Goal: Task Accomplishment & Management: Use online tool/utility

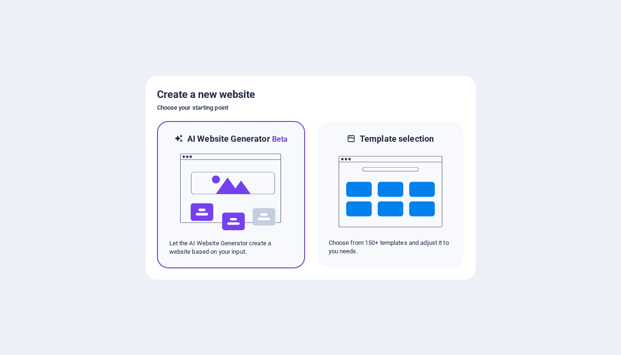
click at [247, 150] on img at bounding box center [231, 192] width 104 height 94
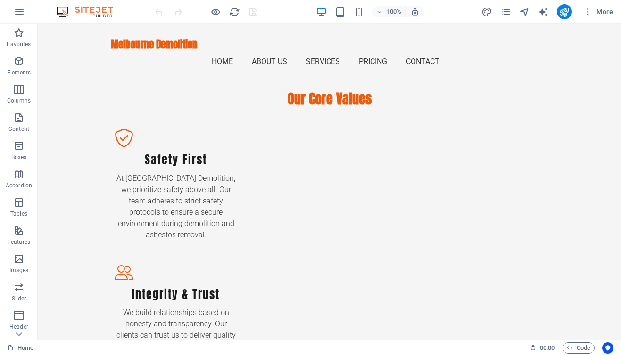
scroll to position [1118, 0]
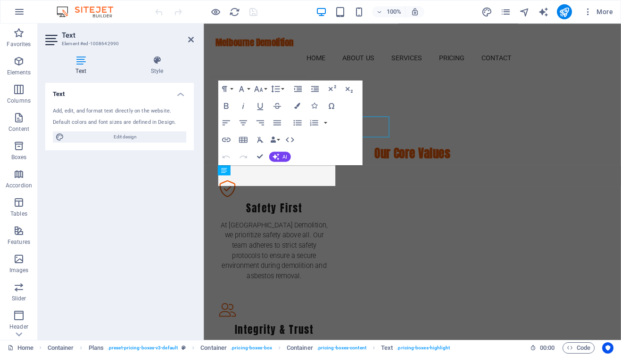
scroll to position [1172, 0]
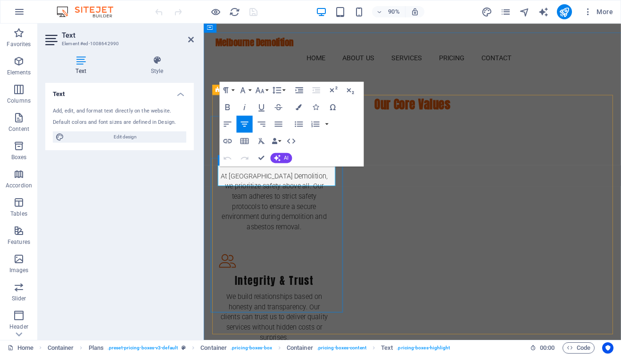
drag, startPoint x: 280, startPoint y: 191, endPoint x: 270, endPoint y: 191, distance: 9.4
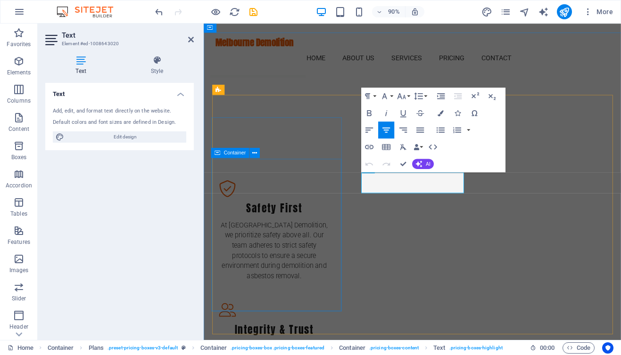
scroll to position [1172, 0]
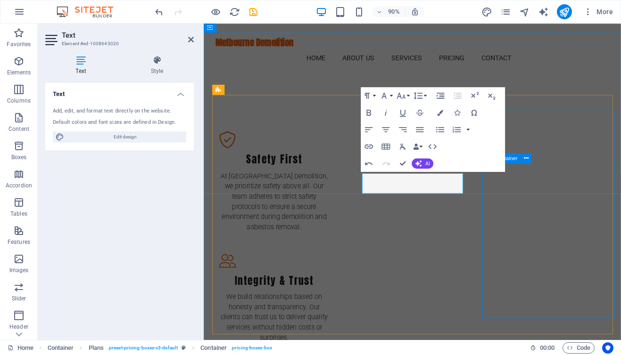
scroll to position [1118, 0]
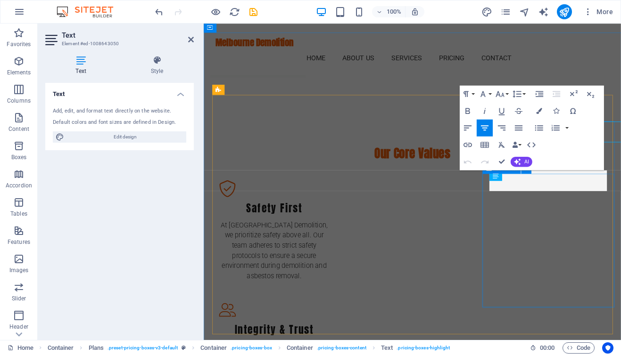
scroll to position [1172, 0]
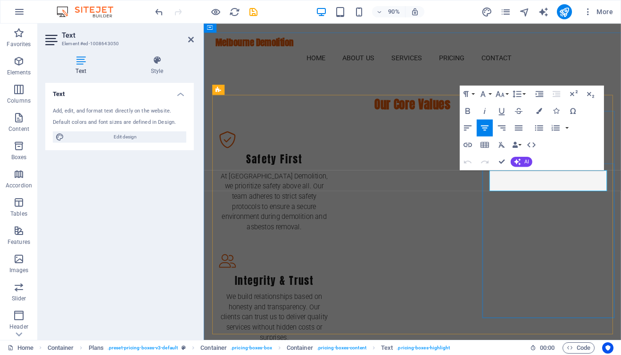
drag, startPoint x: 575, startPoint y: 199, endPoint x: 581, endPoint y: 202, distance: 6.5
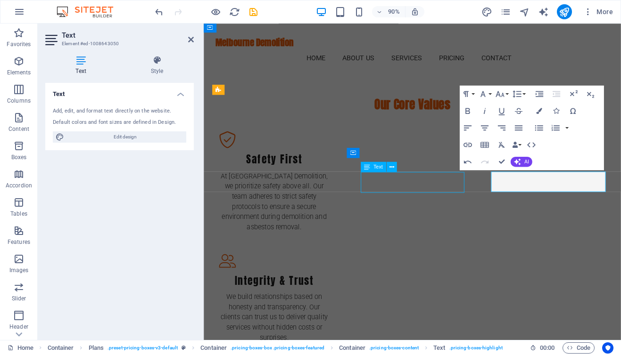
scroll to position [1118, 0]
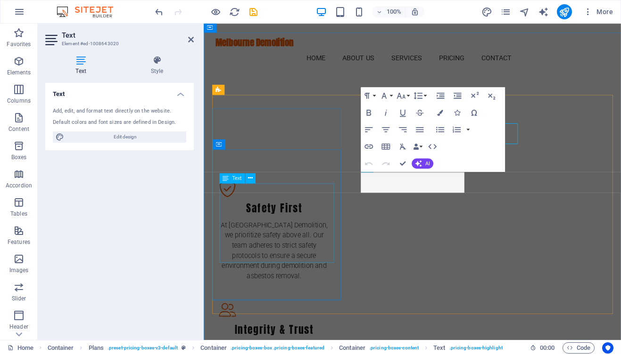
scroll to position [1172, 0]
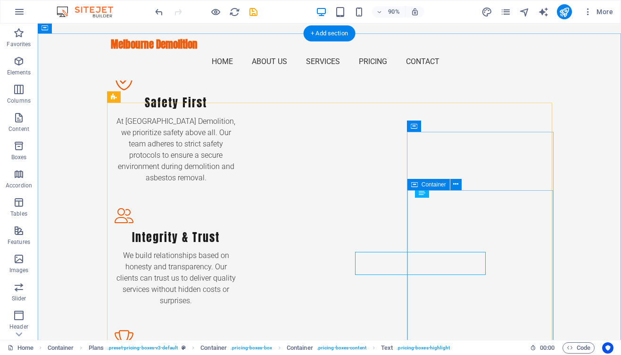
scroll to position [1118, 0]
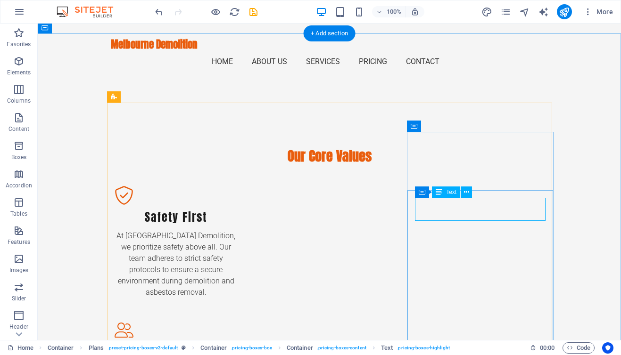
scroll to position [1172, 0]
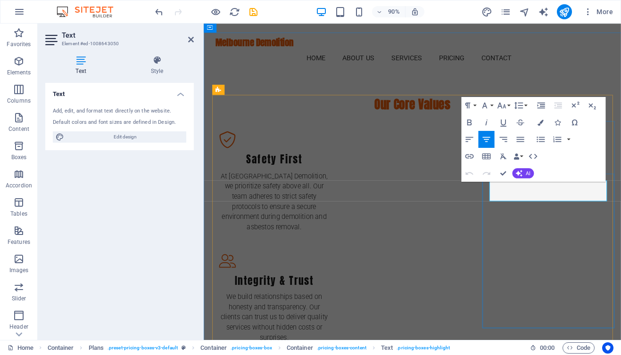
drag, startPoint x: 564, startPoint y: 206, endPoint x: 505, endPoint y: 213, distance: 59.7
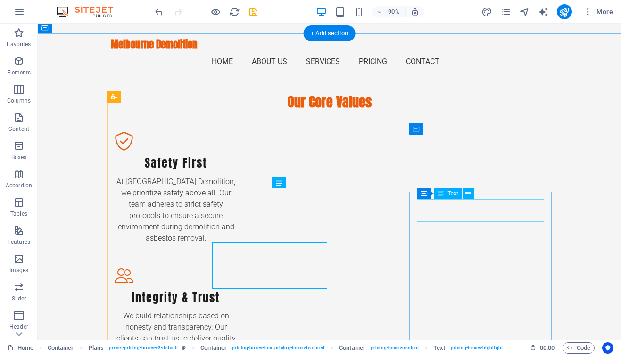
scroll to position [1118, 0]
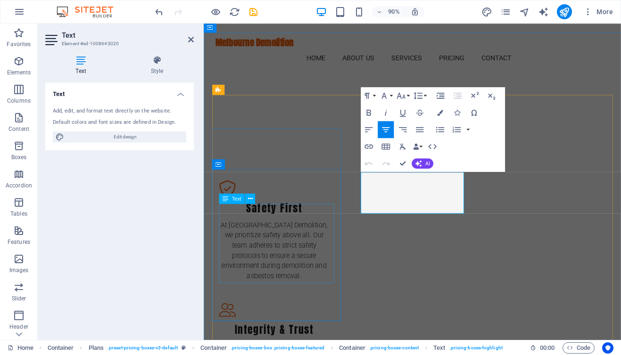
scroll to position [1172, 0]
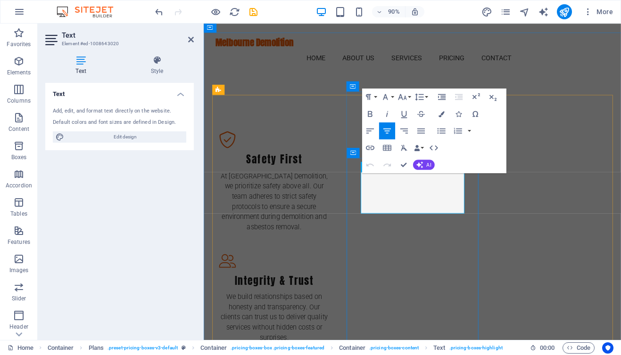
drag, startPoint x: 393, startPoint y: 224, endPoint x: 419, endPoint y: 207, distance: 31.4
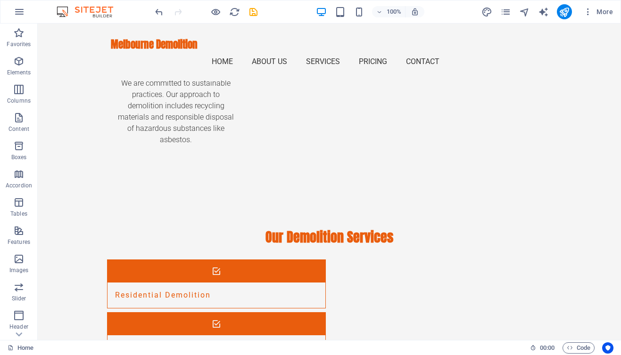
scroll to position [1487, 0]
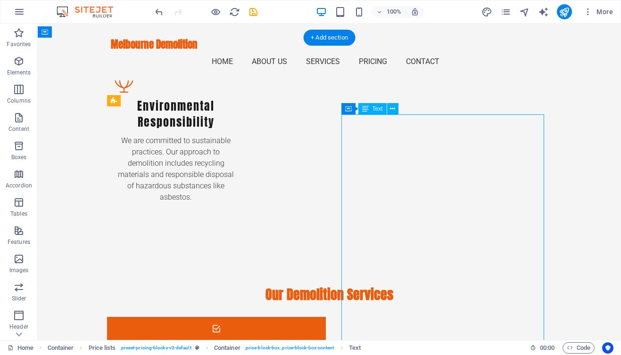
scroll to position [1541, 0]
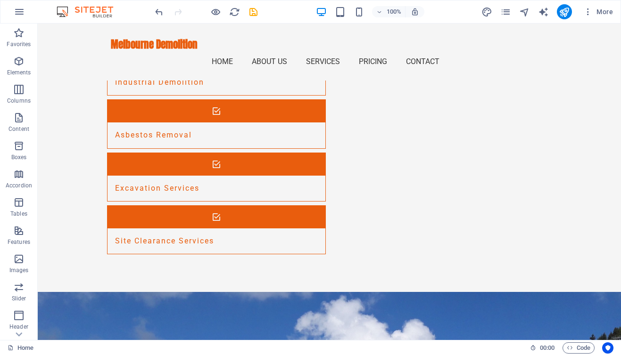
scroll to position [1806, 0]
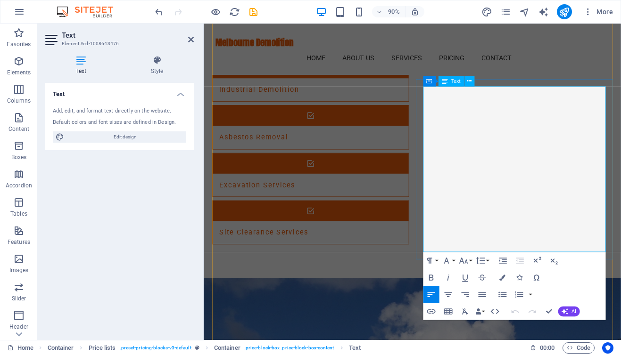
drag, startPoint x: 612, startPoint y: 142, endPoint x: 616, endPoint y: 144, distance: 4.9
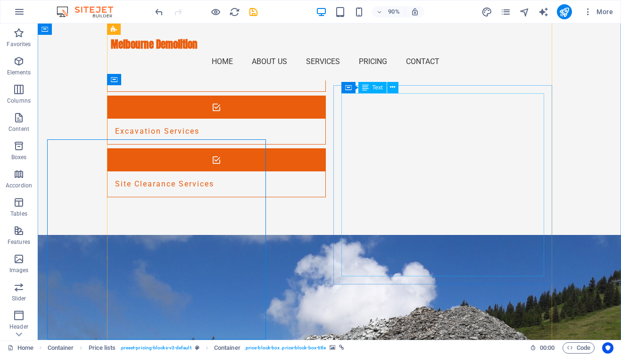
scroll to position [1806, 0]
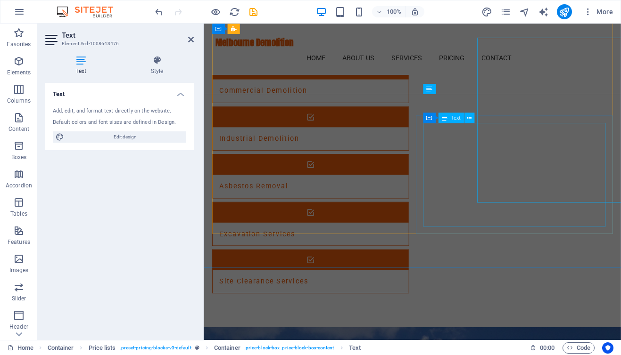
scroll to position [1860, 0]
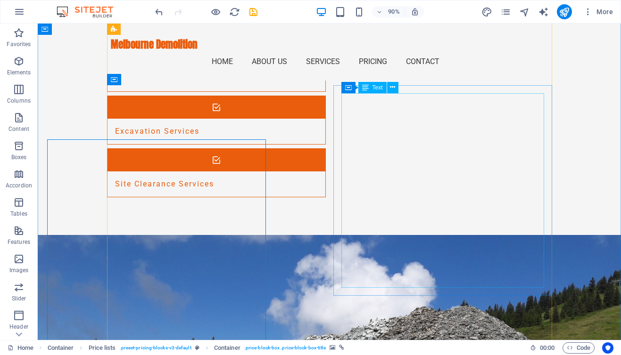
scroll to position [1806, 0]
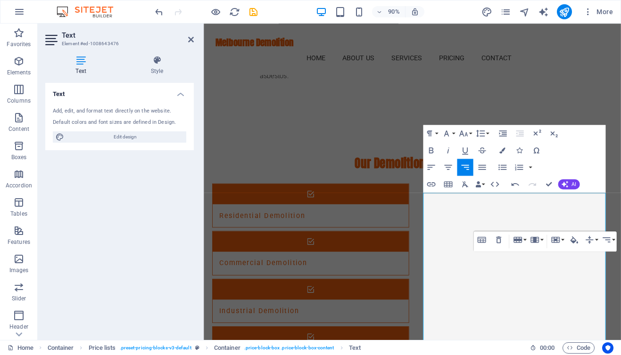
scroll to position [1571, 0]
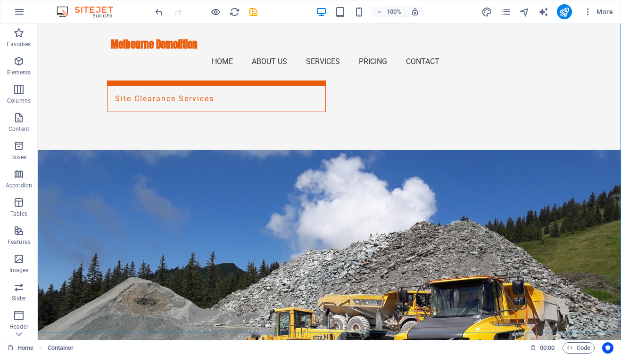
scroll to position [1931, 0]
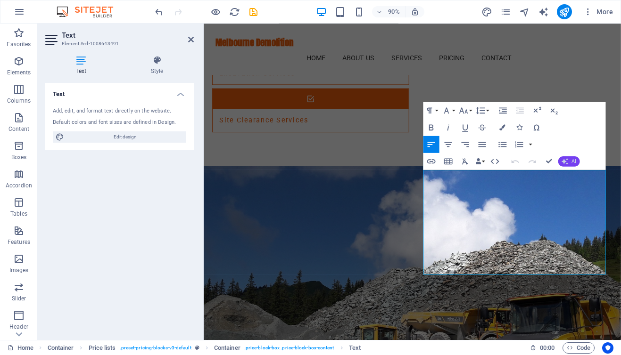
click at [569, 161] on button "AI" at bounding box center [568, 161] width 22 height 10
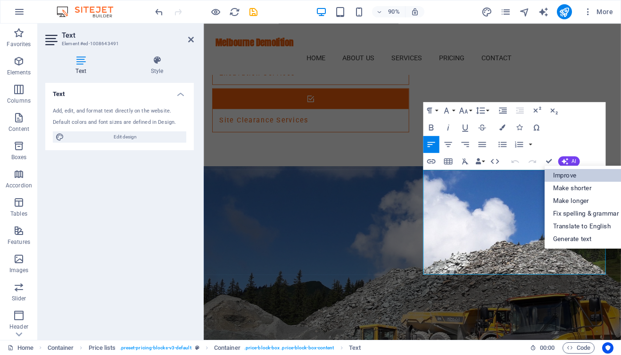
click at [562, 175] on link "Improve" at bounding box center [585, 175] width 83 height 13
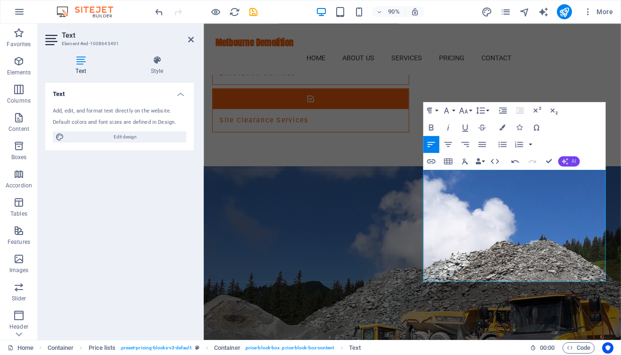
click at [562, 164] on icon "button" at bounding box center [564, 160] width 9 height 9
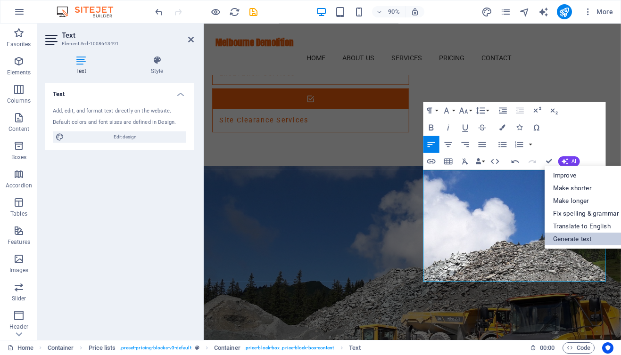
click at [564, 238] on link "Generate text" at bounding box center [585, 238] width 83 height 13
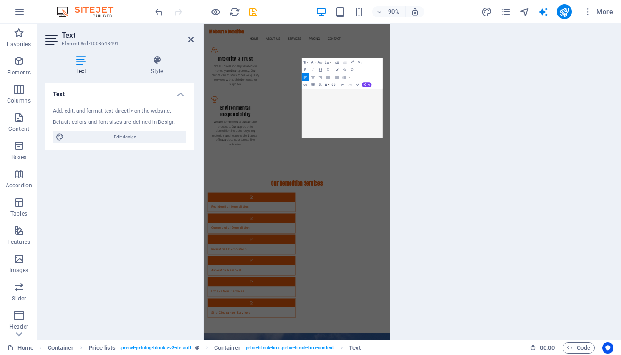
select select "English"
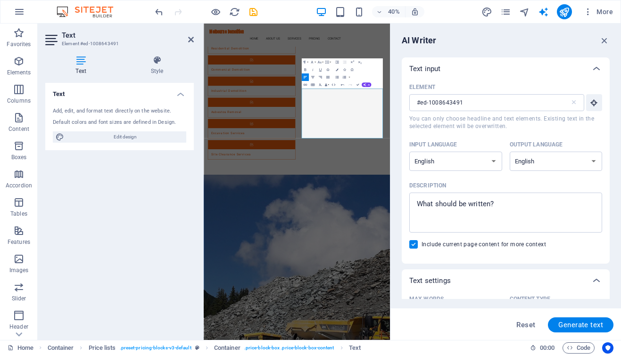
scroll to position [0, 0]
type textarea "x"
click at [541, 220] on textarea "Description x ​" at bounding box center [505, 212] width 183 height 31
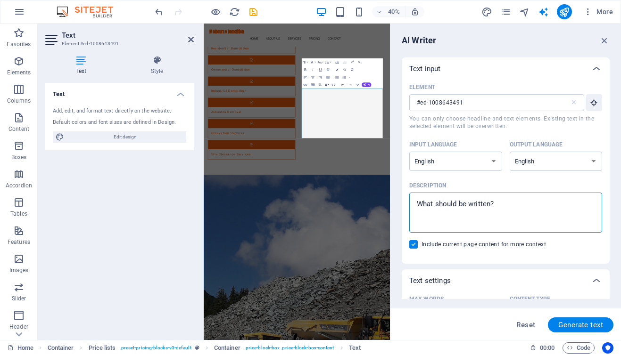
type textarea "d"
type textarea "x"
type textarea "de"
type textarea "x"
type textarea "dem"
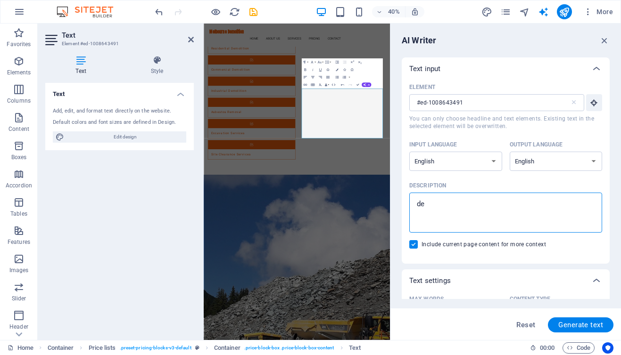
type textarea "x"
type textarea "demo"
type textarea "x"
type textarea "demol"
type textarea "x"
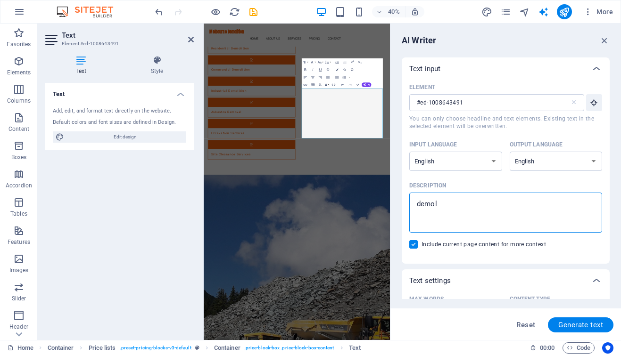
type textarea "demoli"
type textarea "x"
type textarea "demolit"
type textarea "x"
type textarea "demoliti"
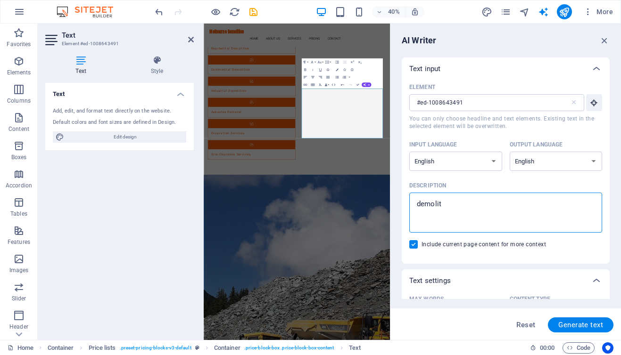
type textarea "x"
type textarea "demolitio"
type textarea "x"
type textarea "demolition"
type textarea "x"
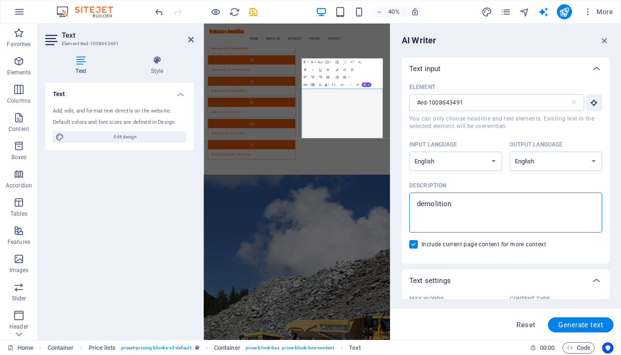
type textarea "demolition"
type textarea "x"
type textarea "demolition a"
type textarea "x"
type textarea "demolition an"
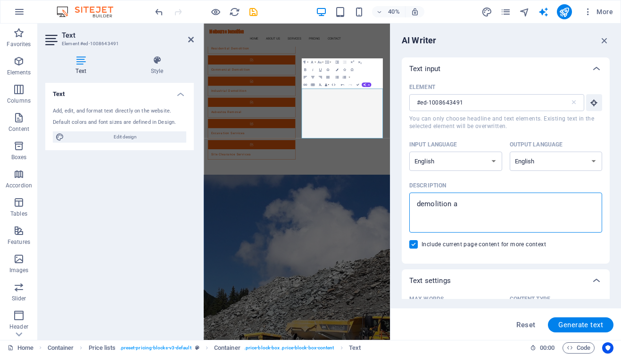
type textarea "x"
type textarea "demolition ans"
type textarea "x"
type textarea "demolition ans"
type textarea "x"
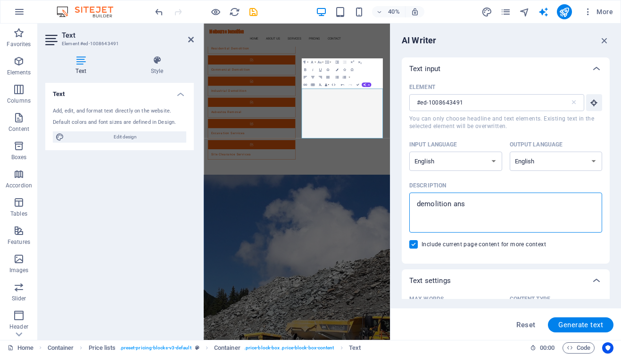
type textarea "demolition ans"
type textarea "x"
type textarea "demolition an"
type textarea "x"
type textarea "demolition and"
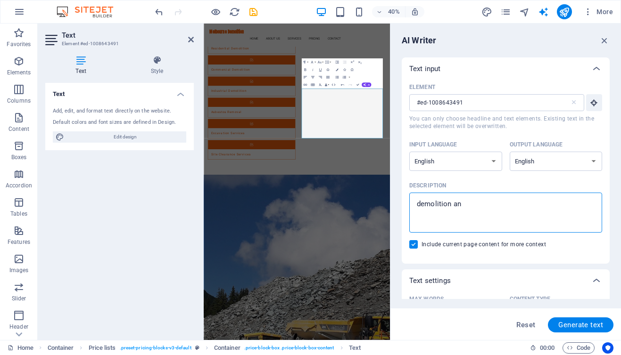
type textarea "x"
type textarea "demolition and"
type textarea "x"
type textarea "demolition and a"
type textarea "x"
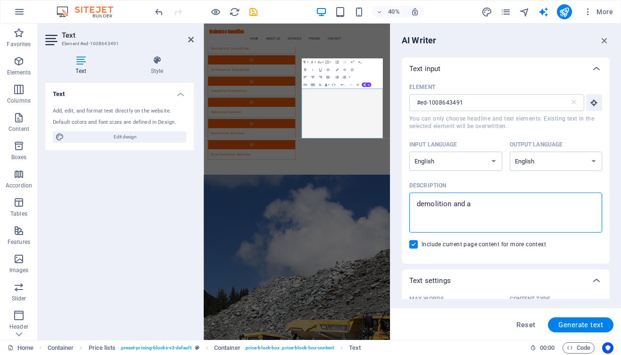
type textarea "demolition and as"
type textarea "x"
type textarea "demolition and asb"
type textarea "x"
type textarea "demolition and asbe"
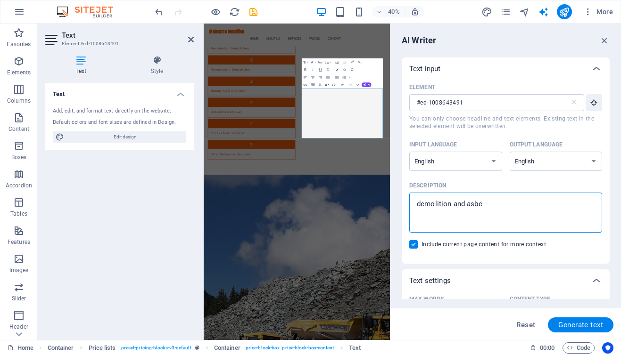
type textarea "x"
type textarea "demolition and asbes"
type textarea "x"
type textarea "demolition and asbest"
type textarea "x"
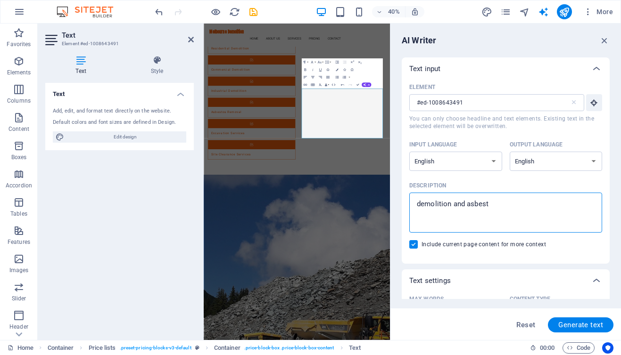
type textarea "demolition and asbesto"
type textarea "x"
type textarea "demolition and asbestos"
type textarea "x"
type textarea "demolition and asbestos"
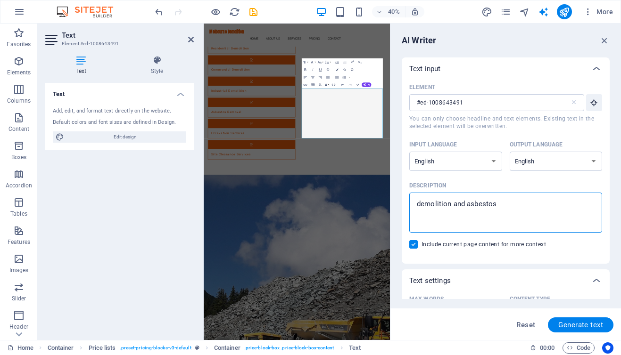
type textarea "x"
type textarea "demolition and asbestos s"
type textarea "x"
type textarea "demolition and asbestos se"
type textarea "x"
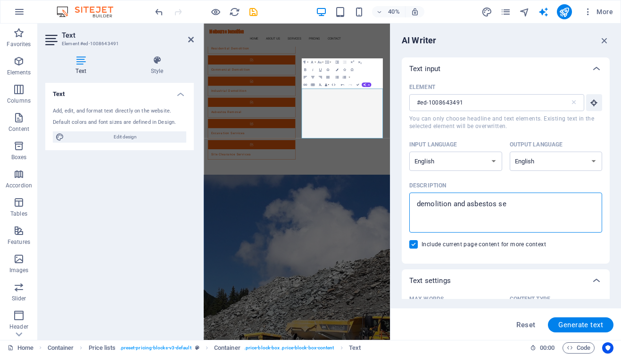
type textarea "demolition and asbestos ser"
type textarea "x"
type textarea "demolition and asbestos serv"
type textarea "x"
type textarea "demolition and asbestos servi"
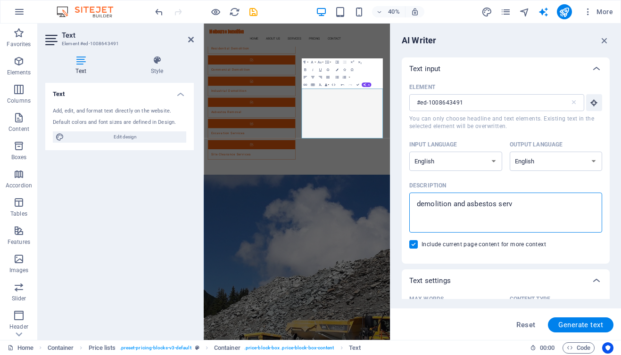
type textarea "x"
type textarea "demolition and asbestos servic"
type textarea "x"
type textarea "demolition and asbestos service"
type textarea "x"
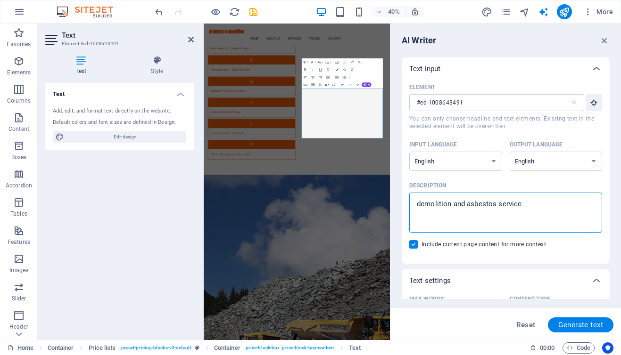
type textarea "demolition and asbestos services"
type textarea "x"
type textarea "demolition and asbestos services"
click at [591, 328] on span "Generate text" at bounding box center [580, 325] width 45 height 8
type textarea "x"
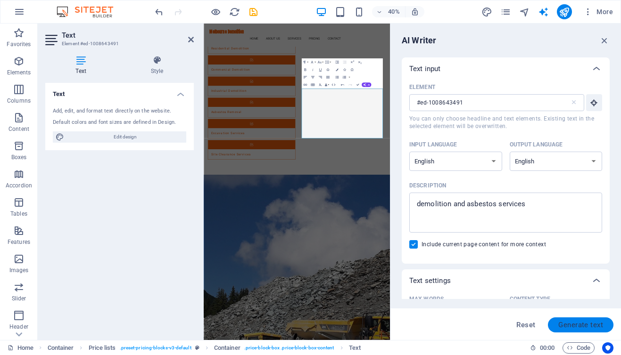
type textarea "x"
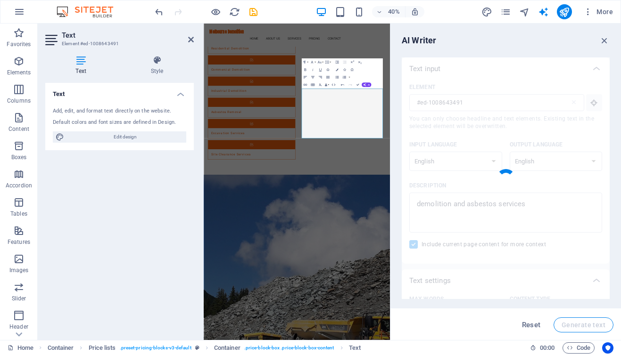
type textarea "x"
type textarea "Melbourne Demolition offers expert demolition and asbestos removal services tai…"
type textarea "x"
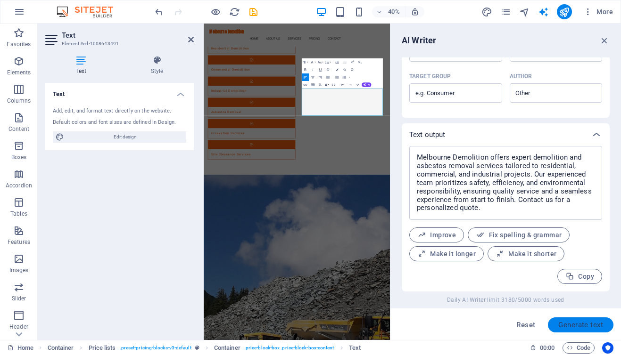
scroll to position [305, 0]
click at [502, 257] on icon "button" at bounding box center [499, 254] width 9 height 9
type textarea "x"
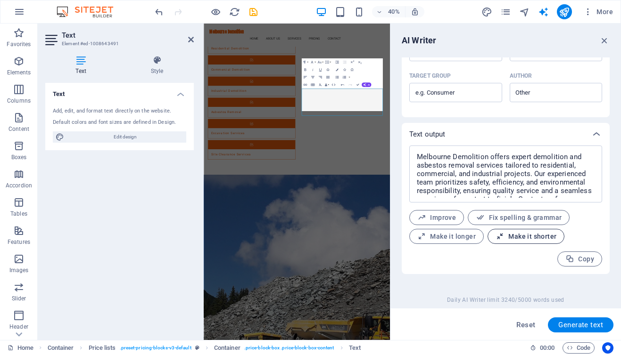
type textarea "x"
type textarea "Melbourne Demolition provides expert demolition and asbestos removal for reside…"
type textarea "x"
click at [565, 261] on button "Copy" at bounding box center [579, 259] width 45 height 15
type textarea "x"
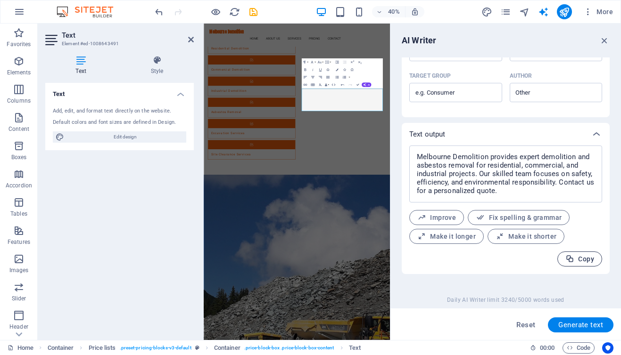
type textarea "x"
click at [606, 43] on icon "button" at bounding box center [604, 40] width 10 height 10
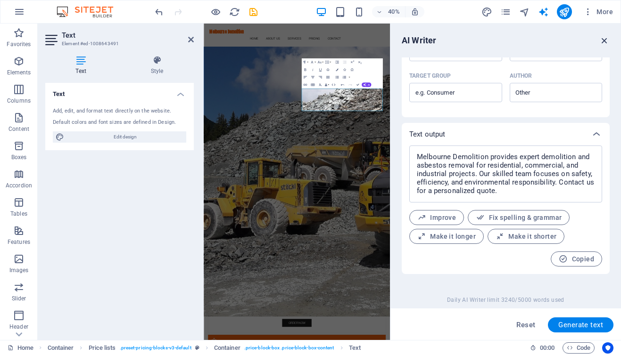
scroll to position [1985, 0]
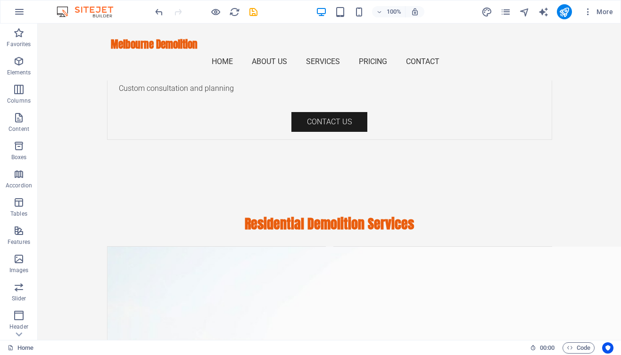
scroll to position [2303, 0]
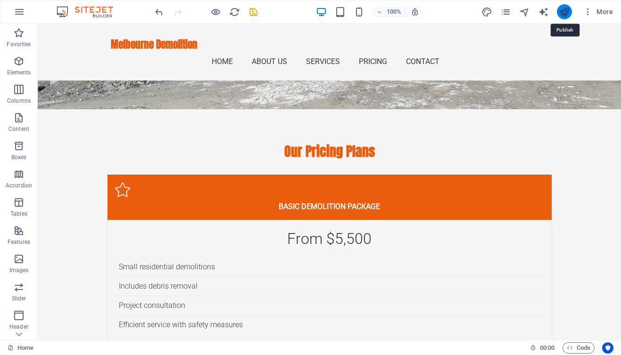
click at [568, 13] on icon "publish" at bounding box center [563, 12] width 11 height 11
checkbox input "false"
click at [568, 13] on icon "publish" at bounding box center [563, 12] width 11 height 11
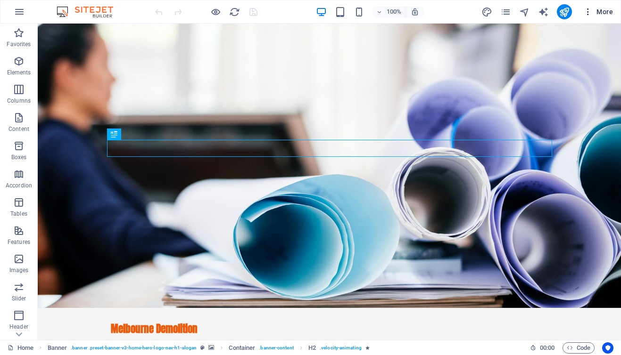
click at [593, 11] on span "More" at bounding box center [598, 11] width 30 height 9
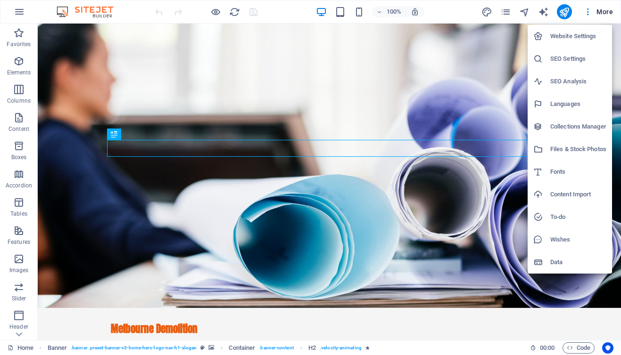
click at [571, 35] on h6 "Website Settings" at bounding box center [578, 36] width 56 height 11
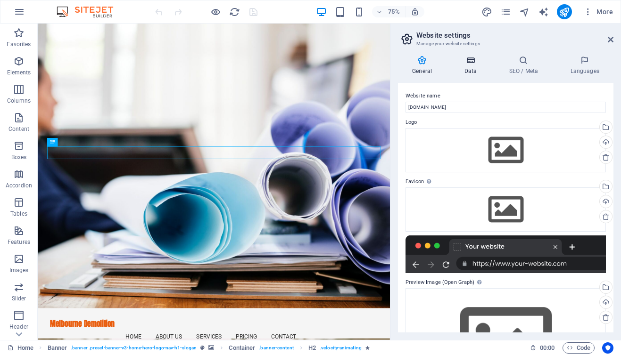
click at [463, 72] on h4 "Data" at bounding box center [472, 66] width 45 height 20
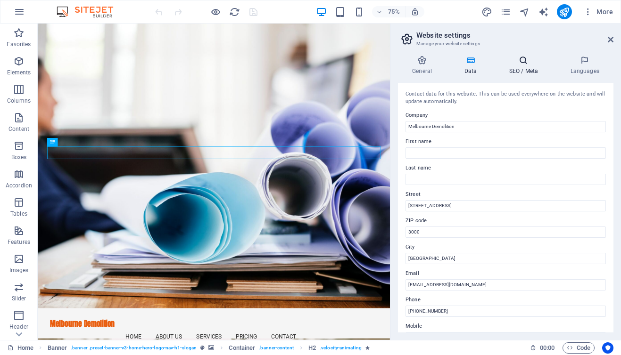
click at [520, 68] on h4 "SEO / Meta" at bounding box center [524, 66] width 61 height 20
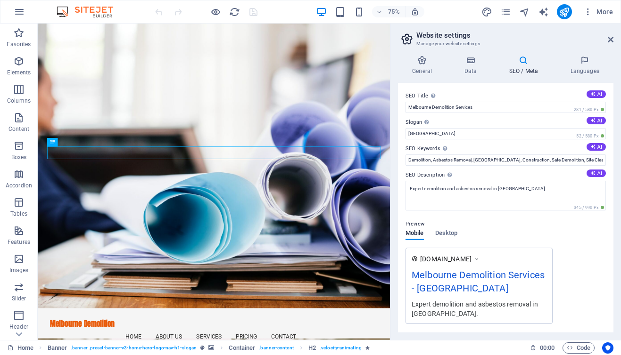
click at [575, 56] on div "General Data SEO / Meta Languages Website name melbourne-demolition.com.au Logo…" at bounding box center [505, 194] width 230 height 292
click at [582, 61] on icon at bounding box center [584, 60] width 57 height 9
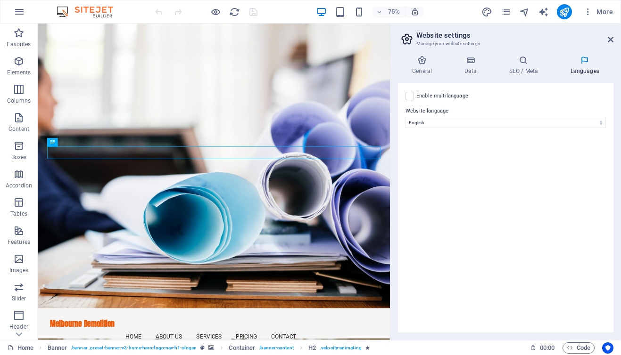
click at [453, 98] on label "Enable multilanguage To disable multilanguage delete all languages until only o…" at bounding box center [442, 95] width 52 height 11
click at [0, 0] on input "Enable multilanguage To disable multilanguage delete all languages until only o…" at bounding box center [0, 0] width 0 height 0
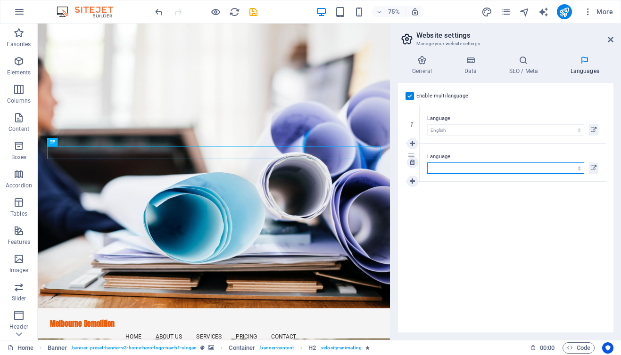
click at [427, 163] on select "Abkhazian Afar Afrikaans Akan Albanian Amharic Arabic Aragonese Armenian Assame…" at bounding box center [505, 168] width 157 height 11
select select "6"
click option "Arabic" at bounding box center [0, 0] width 0 height 0
click at [408, 181] on link at bounding box center [412, 181] width 11 height 11
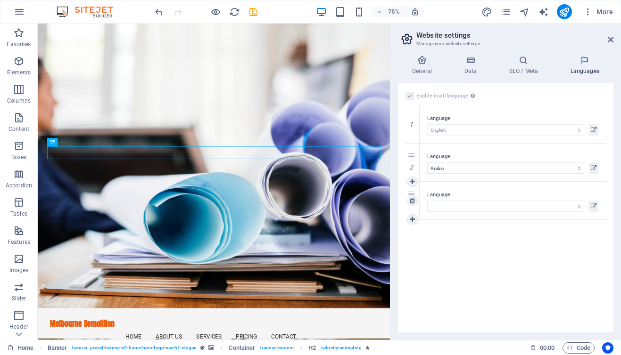
click at [442, 198] on label "Language" at bounding box center [512, 194] width 171 height 11
click at [442, 201] on select "Abkhazian Afar Afrikaans Akan Albanian Amharic Arabic Aragonese Armenian Assame…" at bounding box center [505, 206] width 157 height 11
click at [427, 201] on select "Abkhazian Afar Afrikaans Akan Albanian Amharic Arabic Aragonese Armenian Assame…" at bounding box center [505, 206] width 157 height 11
select select "30"
click option "Chinese" at bounding box center [0, 0] width 0 height 0
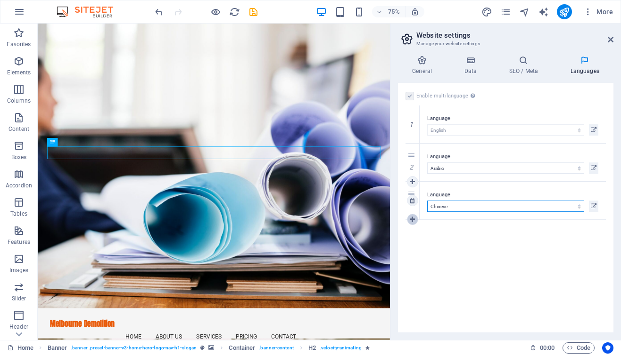
click at [411, 215] on link at bounding box center [412, 219] width 11 height 11
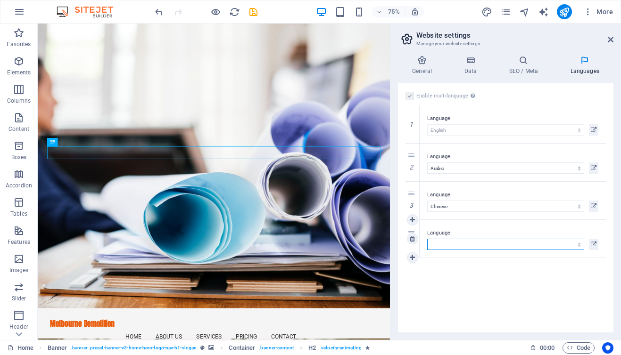
click at [427, 239] on select "Abkhazian Afar Afrikaans Akan Albanian Amharic Arabic Aragonese Armenian Assame…" at bounding box center [505, 244] width 157 height 11
select select "64"
click option "Hindi" at bounding box center [0, 0] width 0 height 0
drag, startPoint x: 618, startPoint y: 187, endPoint x: 616, endPoint y: 236, distance: 49.5
click at [616, 236] on div "General Data SEO / Meta Languages Website name melbourne-demolition.com.au Logo…" at bounding box center [505, 194] width 230 height 292
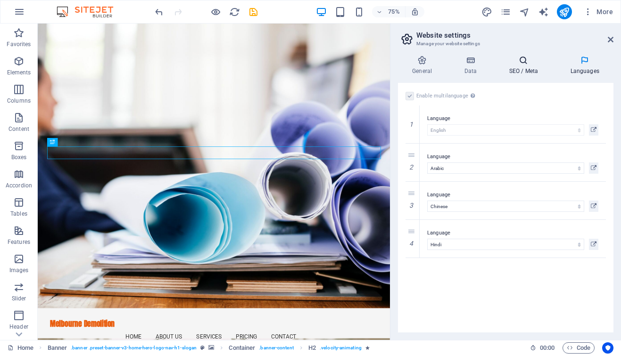
click at [531, 70] on h4 "SEO / Meta" at bounding box center [524, 66] width 61 height 20
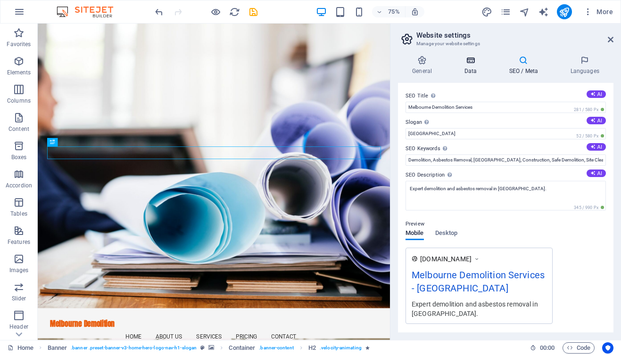
click at [475, 60] on icon at bounding box center [470, 60] width 41 height 9
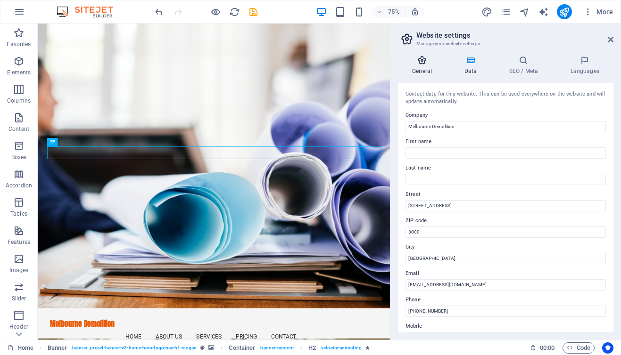
click at [441, 69] on h4 "General" at bounding box center [424, 66] width 52 height 20
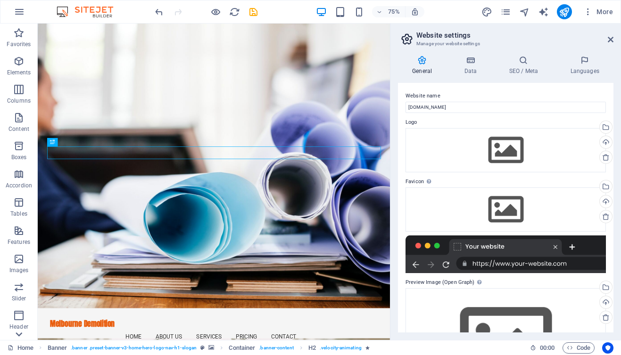
click at [23, 333] on icon at bounding box center [18, 334] width 13 height 13
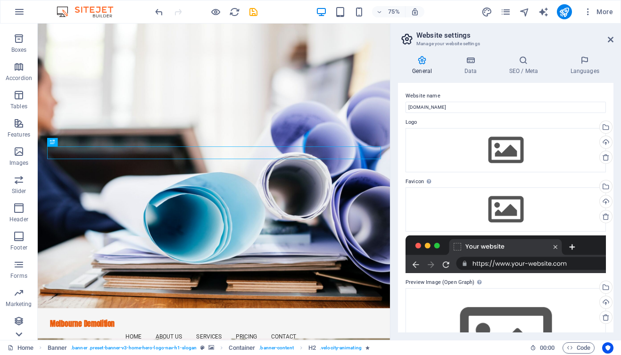
scroll to position [107, 0]
click at [19, 306] on p "Marketing" at bounding box center [19, 305] width 26 height 8
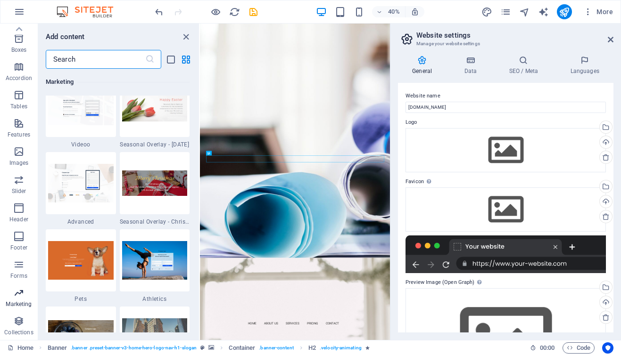
scroll to position [7938, 0]
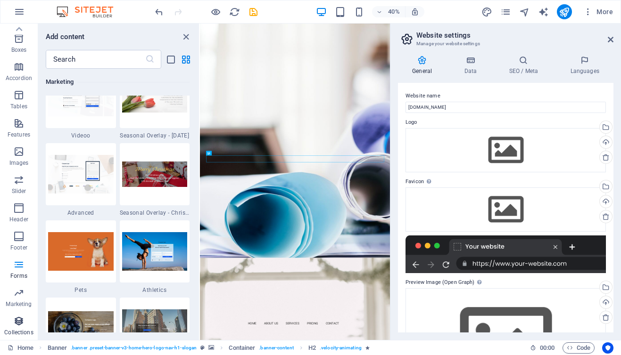
click at [18, 328] on span "Collections" at bounding box center [19, 327] width 38 height 23
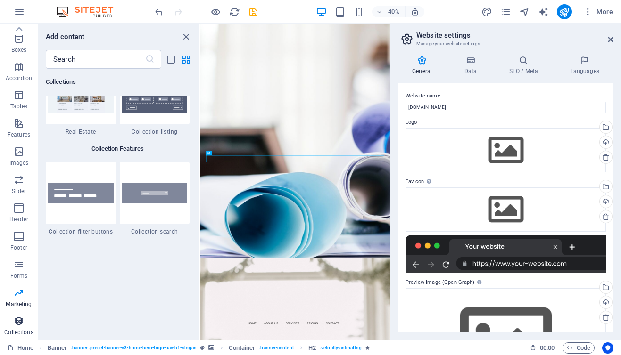
scroll to position [8914, 0]
click at [22, 27] on icon at bounding box center [18, 29] width 13 height 13
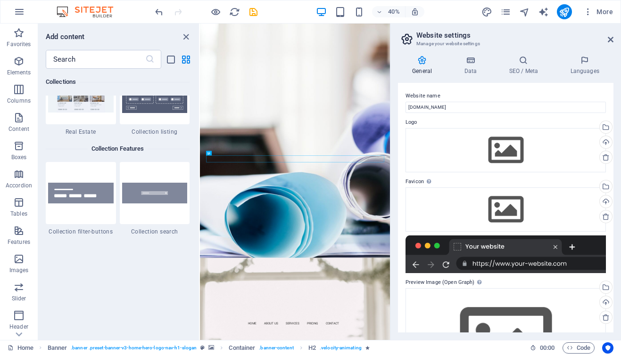
click at [22, 27] on button "Favorites" at bounding box center [19, 38] width 38 height 28
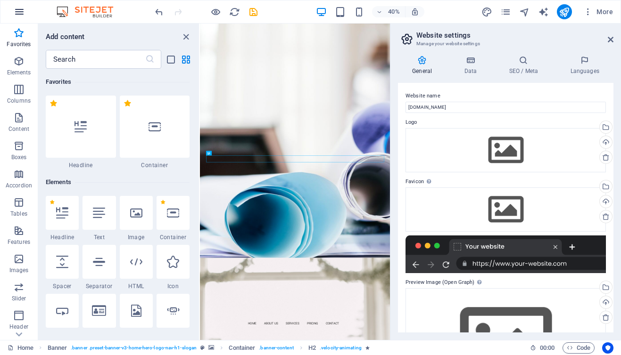
click at [19, 9] on icon "button" at bounding box center [19, 11] width 11 height 11
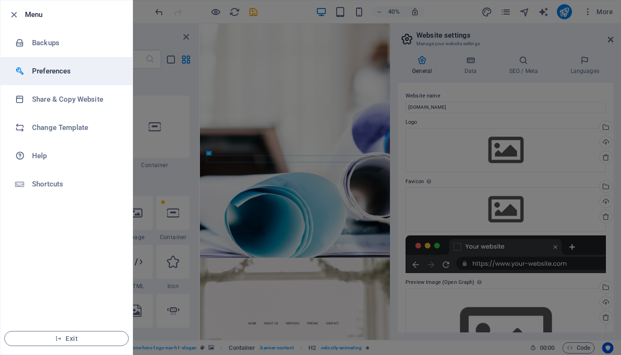
click at [51, 65] on li "Preferences" at bounding box center [66, 71] width 132 height 28
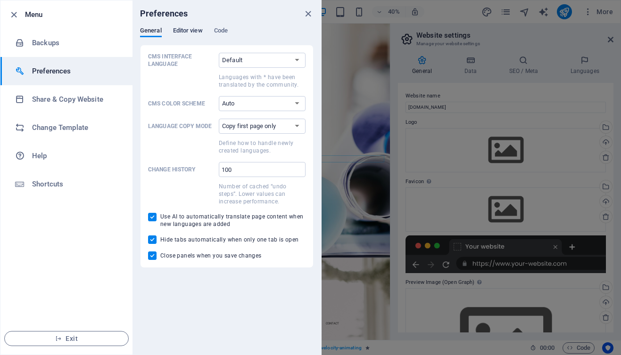
click at [182, 32] on span "Editor view" at bounding box center [188, 31] width 30 height 13
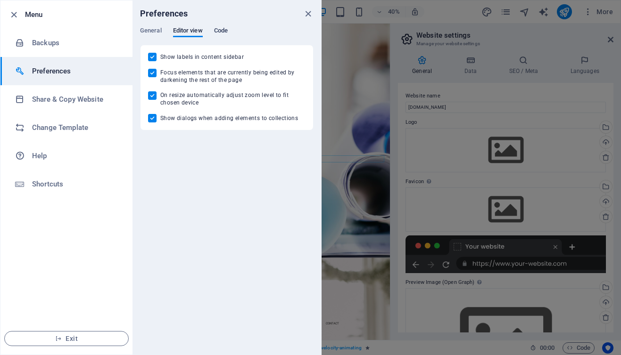
click at [219, 31] on span "Code" at bounding box center [221, 31] width 14 height 13
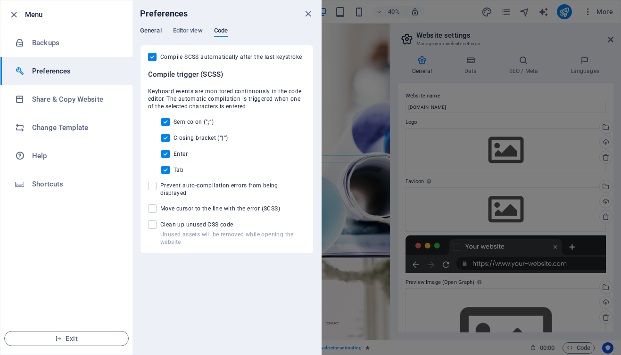
click at [149, 35] on span "General" at bounding box center [151, 31] width 22 height 13
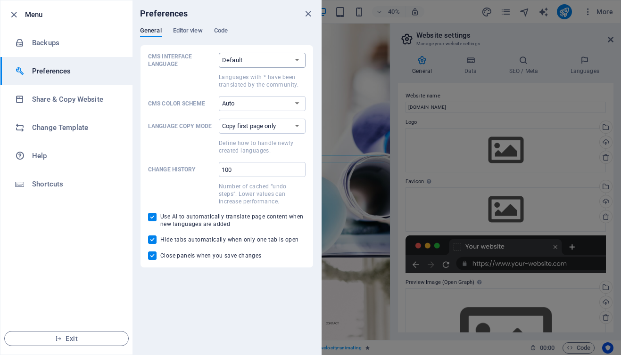
click at [219, 53] on select "Default Deutsch English Español Suomi* Français Magyar Italiano Nederlands Pols…" at bounding box center [262, 60] width 87 height 15
click at [286, 55] on select "Default Deutsch English Español Suomi* Français Magyar Italiano Nederlands Pols…" at bounding box center [262, 60] width 87 height 15
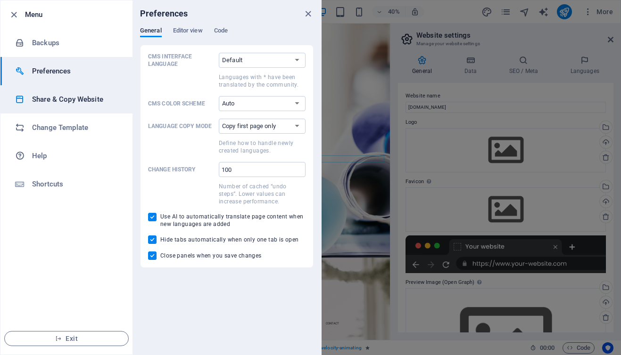
click at [87, 98] on h6 "Share & Copy Website" at bounding box center [75, 99] width 87 height 11
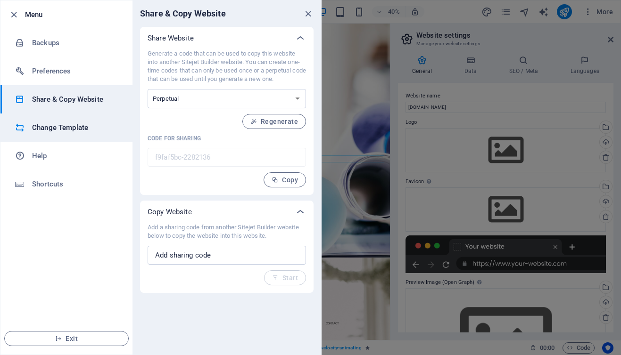
click at [76, 131] on h6 "Change Template" at bounding box center [75, 127] width 87 height 11
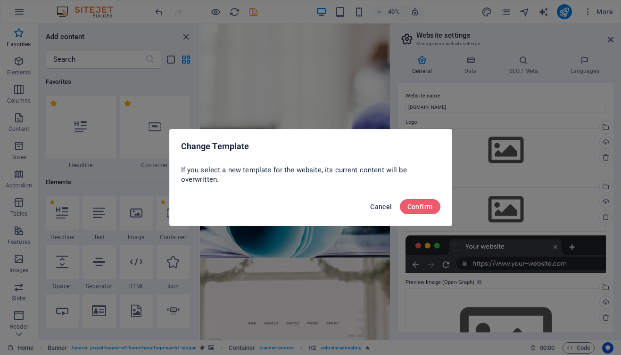
click at [382, 205] on span "Cancel" at bounding box center [381, 207] width 22 height 8
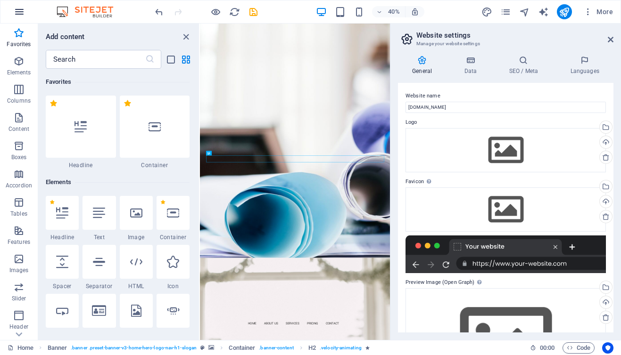
click at [23, 15] on icon "button" at bounding box center [19, 11] width 11 height 11
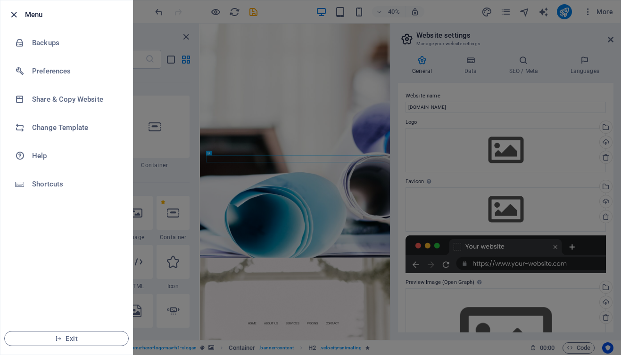
click at [14, 10] on icon "button" at bounding box center [13, 14] width 11 height 11
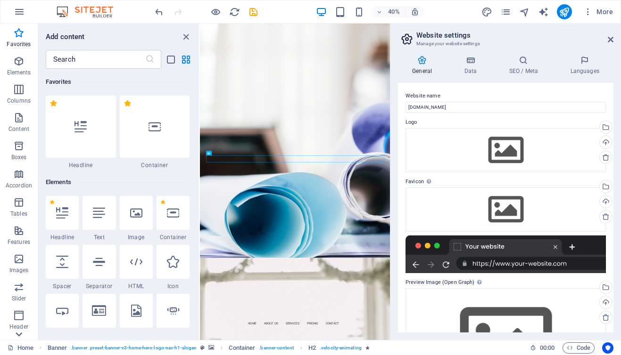
click at [19, 334] on icon at bounding box center [18, 334] width 13 height 13
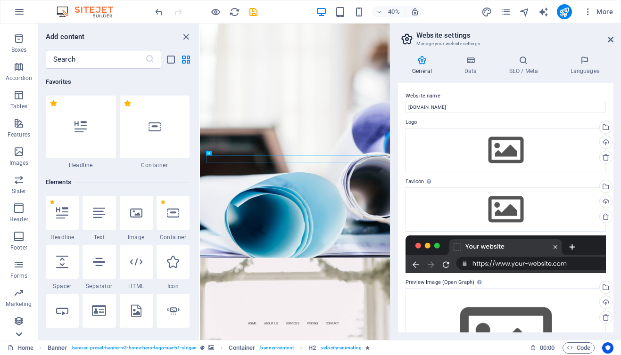
scroll to position [107, 0]
click at [28, 153] on span "Images" at bounding box center [19, 157] width 38 height 23
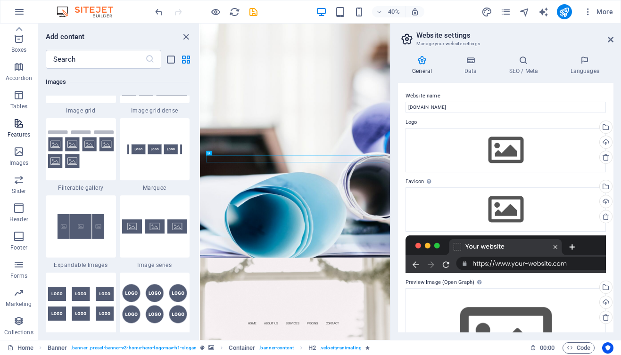
click at [17, 124] on icon "button" at bounding box center [18, 123] width 11 height 11
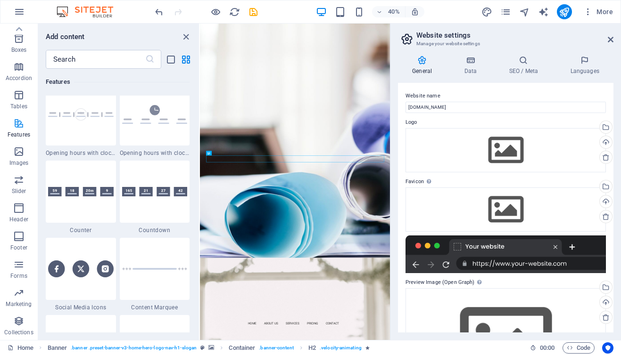
scroll to position [3822, 0]
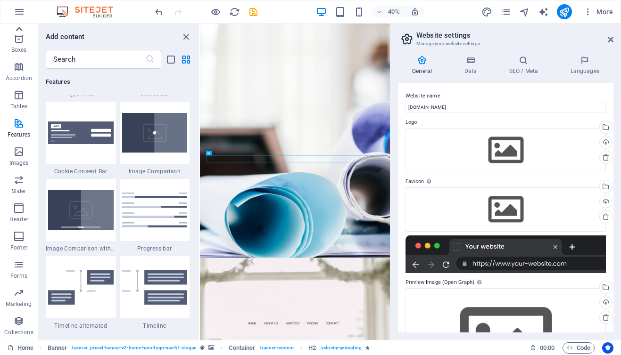
click at [32, 26] on div at bounding box center [19, 29] width 38 height 11
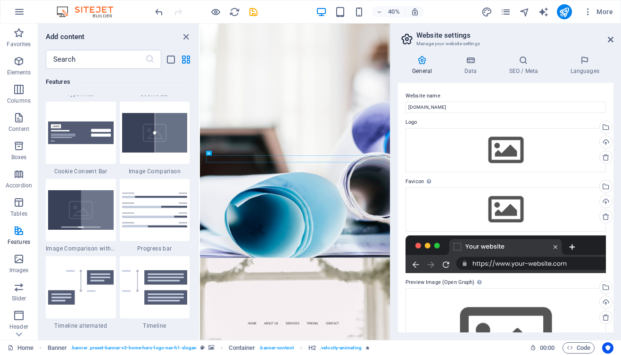
click at [32, 26] on button "Favorites" at bounding box center [19, 38] width 38 height 28
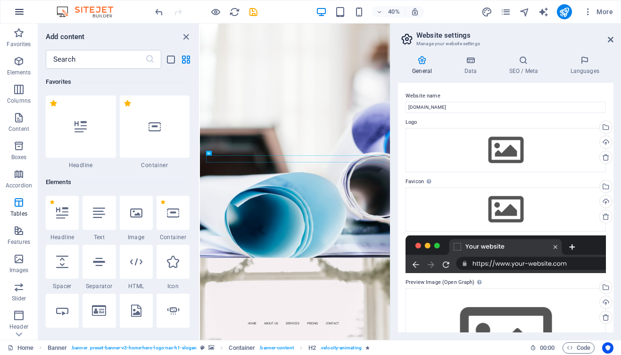
click at [26, 16] on button "button" at bounding box center [19, 11] width 23 height 23
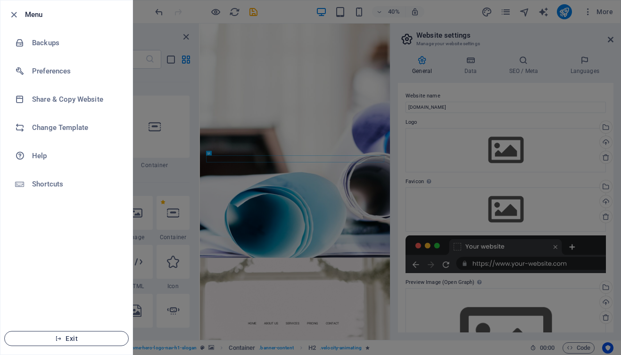
click at [45, 338] on span "Exit" at bounding box center [66, 339] width 108 height 8
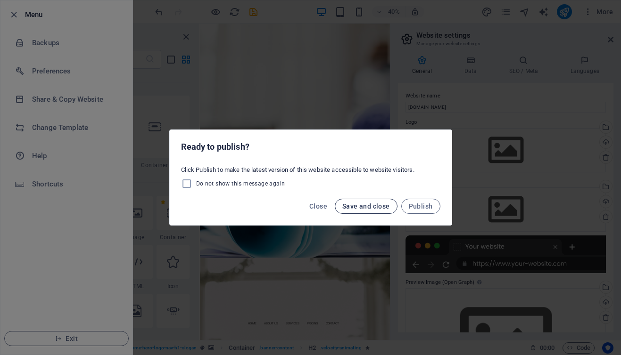
click at [369, 205] on span "Save and close" at bounding box center [366, 207] width 48 height 8
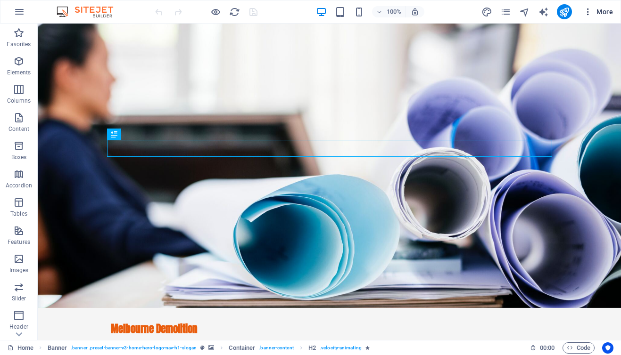
click at [592, 12] on icon "button" at bounding box center [587, 11] width 9 height 9
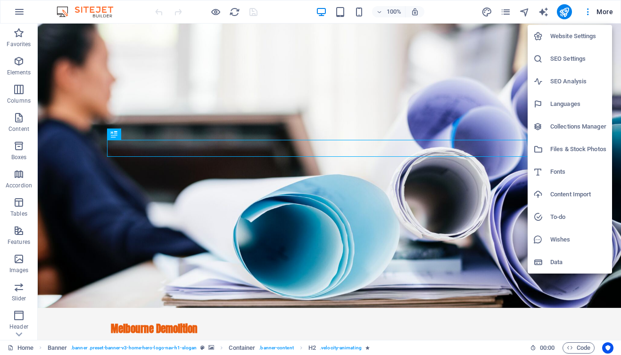
click at [588, 31] on h6 "Website Settings" at bounding box center [578, 36] width 56 height 11
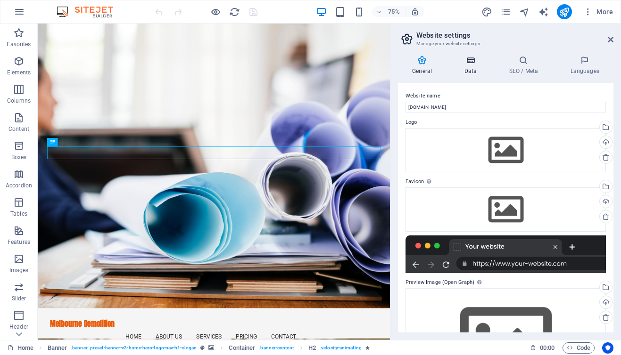
click at [483, 57] on icon at bounding box center [470, 60] width 41 height 9
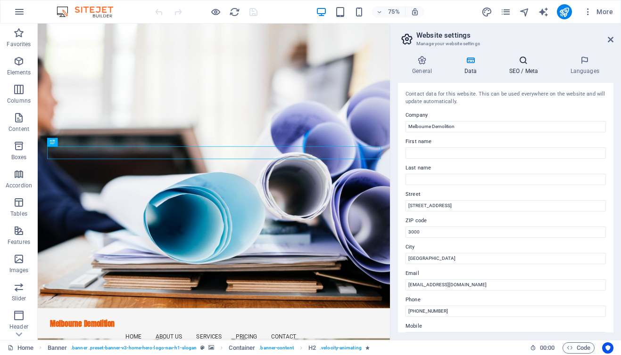
click at [523, 58] on icon at bounding box center [522, 60] width 57 height 9
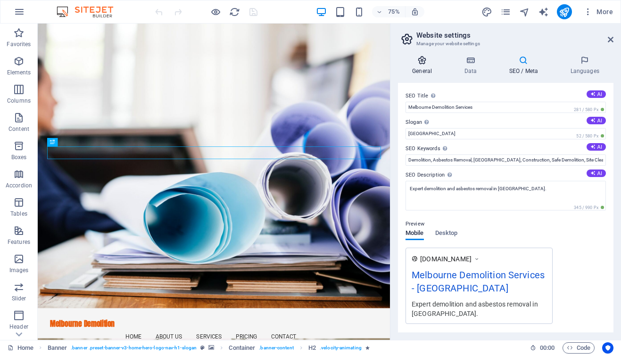
click at [417, 59] on icon at bounding box center [422, 60] width 48 height 9
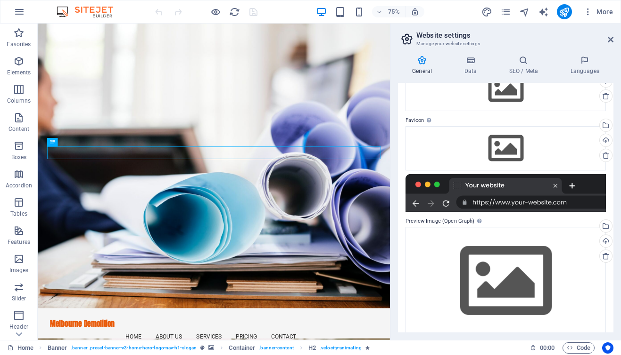
scroll to position [72, 0]
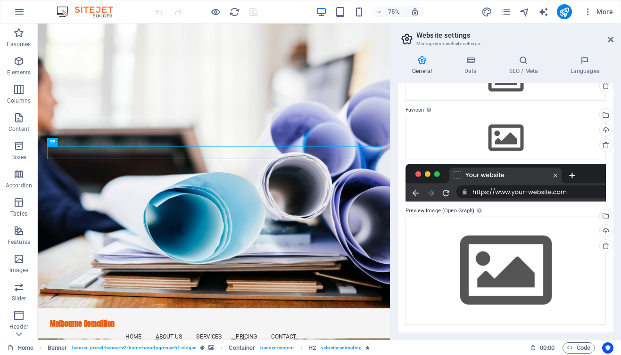
click at [491, 172] on div at bounding box center [505, 183] width 200 height 38
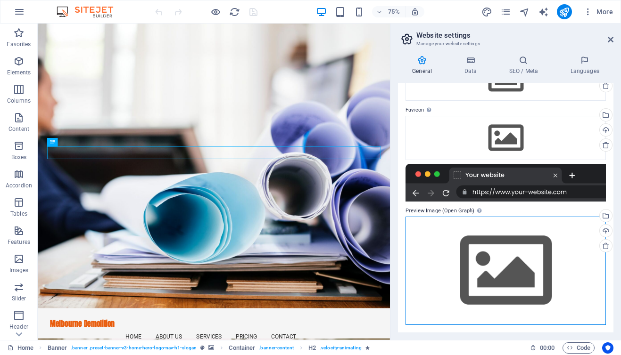
click at [521, 246] on div "Drag files here, click to choose files or select files from Files or our free s…" at bounding box center [505, 271] width 200 height 108
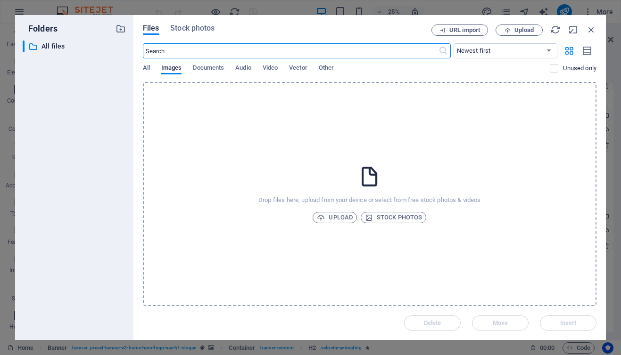
click at [589, 24] on div "Files Stock photos URL import Upload ​ Newest first Oldest first Name (A-Z) Nam…" at bounding box center [369, 177] width 472 height 325
click at [589, 28] on icon "button" at bounding box center [591, 30] width 10 height 10
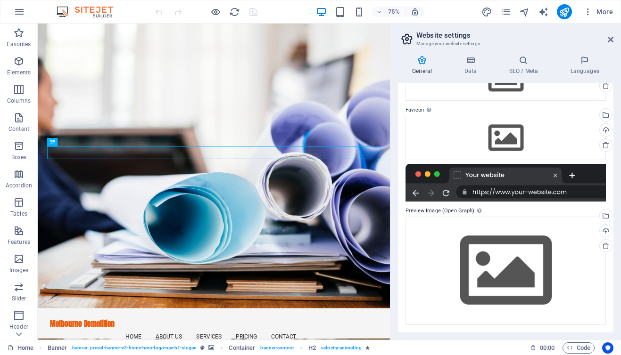
click at [562, 169] on div at bounding box center [505, 183] width 200 height 38
drag, startPoint x: 585, startPoint y: 171, endPoint x: 616, endPoint y: 173, distance: 30.7
click at [616, 173] on div "General Data SEO / Meta Languages Website name melbourne-demolition.com.au Logo…" at bounding box center [505, 194] width 230 height 292
drag, startPoint x: 616, startPoint y: 173, endPoint x: 591, endPoint y: 106, distance: 71.9
click at [591, 106] on div "General Data SEO / Meta Languages Website name melbourne-demolition.com.au Logo…" at bounding box center [505, 194] width 230 height 292
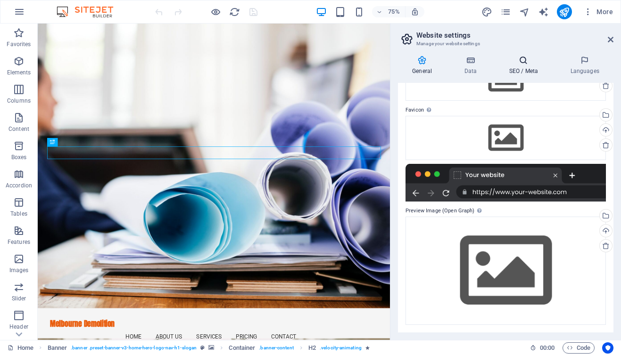
click at [532, 58] on icon at bounding box center [522, 60] width 57 height 9
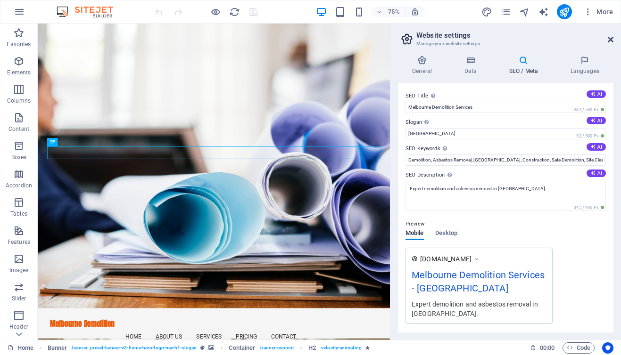
click at [610, 43] on link at bounding box center [610, 40] width 6 height 8
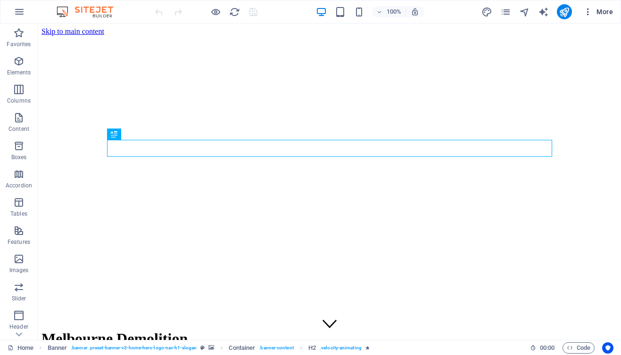
click at [582, 6] on button "More" at bounding box center [597, 11] width 37 height 15
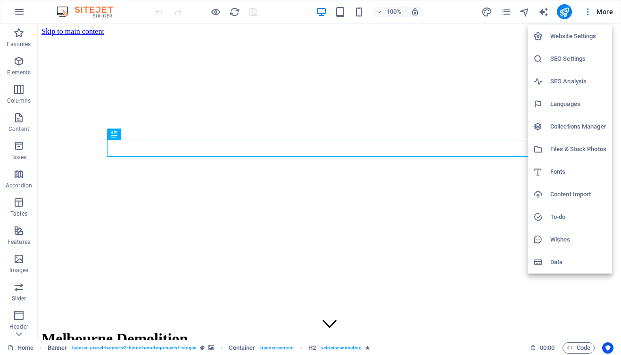
click at [574, 62] on h6 "SEO Settings" at bounding box center [578, 58] width 56 height 11
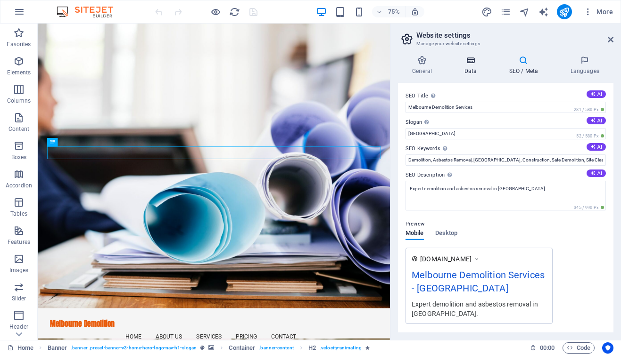
click at [477, 68] on h4 "Data" at bounding box center [472, 66] width 45 height 20
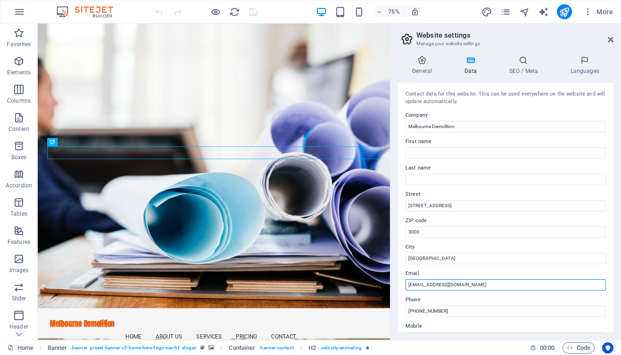
click at [444, 286] on input "[EMAIL_ADDRESS][DOMAIN_NAME]" at bounding box center [505, 284] width 200 height 11
type input "[EMAIL_ADDRESS][DOMAIN_NAME]"
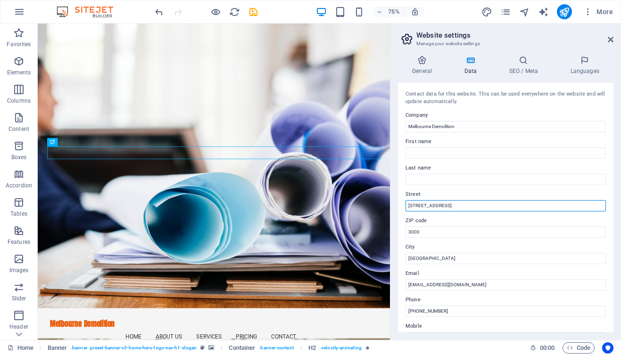
click at [454, 210] on input "[STREET_ADDRESS]" at bounding box center [505, 205] width 200 height 11
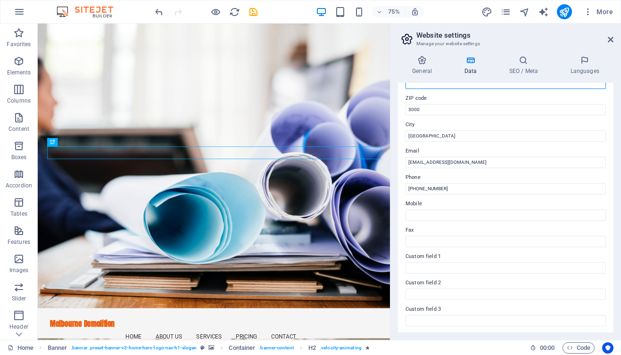
scroll to position [127, 0]
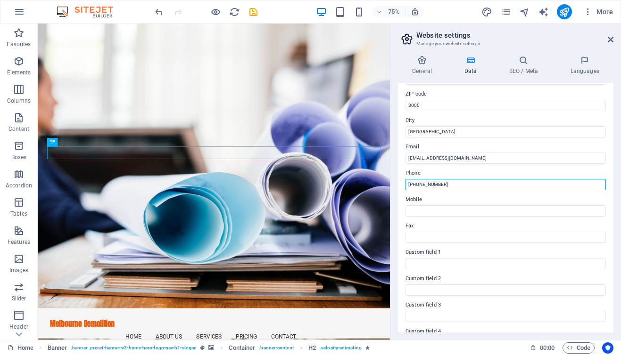
click at [416, 187] on input "[PHONE_NUMBER]" at bounding box center [505, 184] width 200 height 11
type input "0"
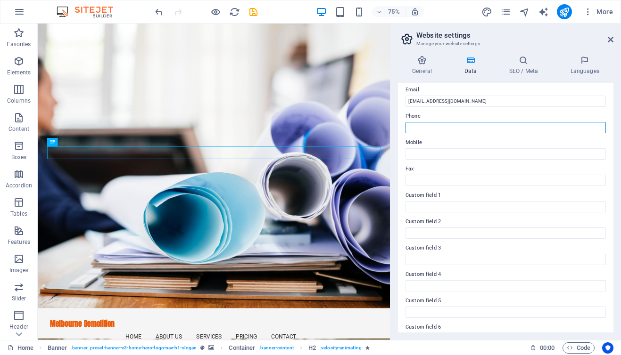
scroll to position [203, 0]
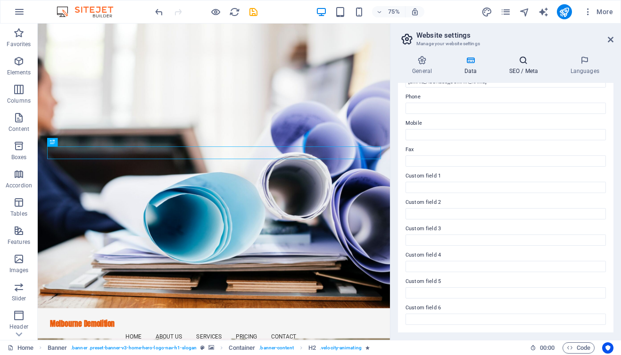
click at [523, 66] on h4 "SEO / Meta" at bounding box center [524, 66] width 61 height 20
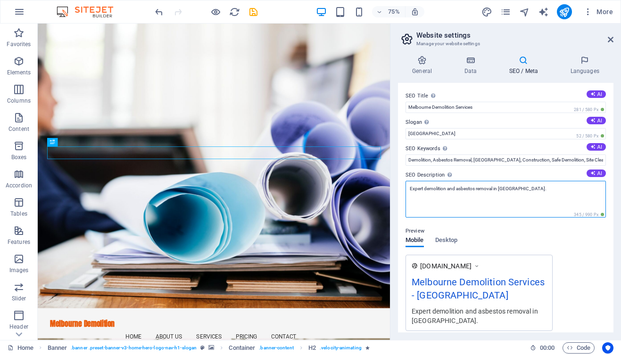
click at [461, 188] on textarea "Expert demolition and asbestos removal in [GEOGRAPHIC_DATA]." at bounding box center [505, 199] width 200 height 37
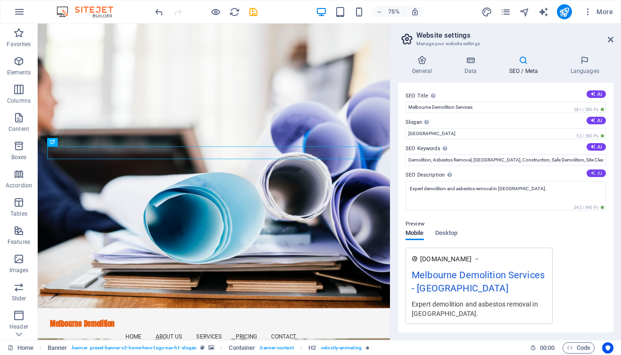
click at [594, 172] on icon at bounding box center [592, 173] width 5 height 5
type textarea "Melbourne Demolition offers safe, efficient demolition and asbestos removal ser…"
click at [592, 144] on button "AI" at bounding box center [595, 147] width 19 height 8
type input "Melbourne demolition services, asbestos removal [GEOGRAPHIC_DATA], residential …"
click at [597, 119] on button "AI" at bounding box center [595, 121] width 19 height 8
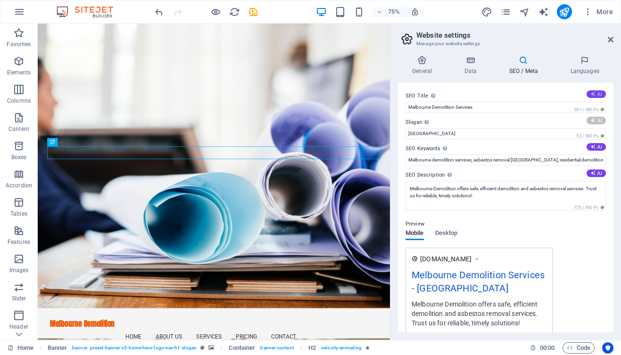
click at [598, 91] on button "AI" at bounding box center [595, 94] width 19 height 8
type input "Safe, Efficient Demolition & Asbestos Solutions"
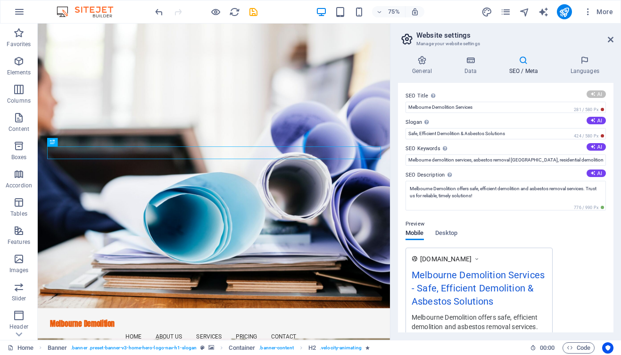
type input "Top Melbourne Demolition Pros"
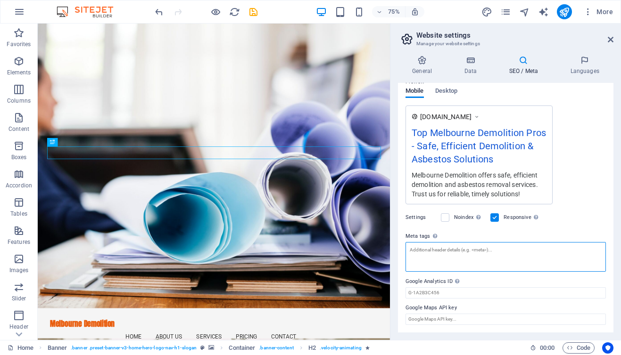
scroll to position [135, 0]
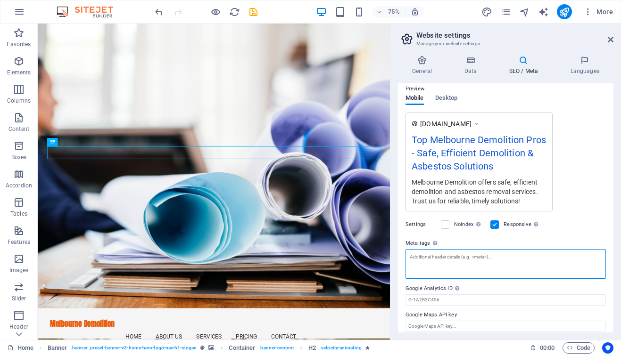
click at [490, 249] on textarea "Meta tags Enter HTML code here that will be placed inside the tags of your webs…" at bounding box center [505, 264] width 200 height 30
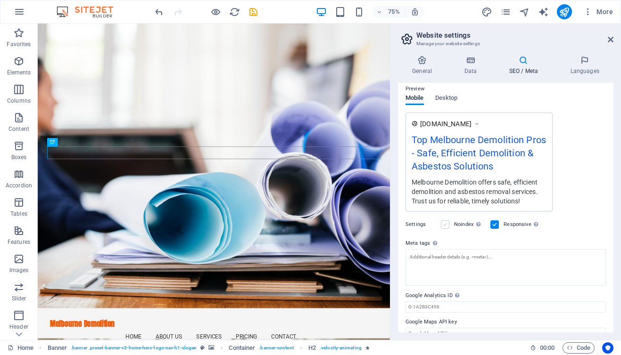
click at [443, 223] on label at bounding box center [445, 225] width 8 height 8
click at [0, 0] on input "Noindex Instruct search engines to exclude this website from search results." at bounding box center [0, 0] width 0 height 0
click at [445, 223] on label at bounding box center [445, 225] width 8 height 8
click at [0, 0] on input "Noindex Instruct search engines to exclude this website from search results." at bounding box center [0, 0] width 0 height 0
click at [444, 260] on textarea "Meta tags Enter HTML code here that will be placed inside the tags of your webs…" at bounding box center [505, 267] width 200 height 37
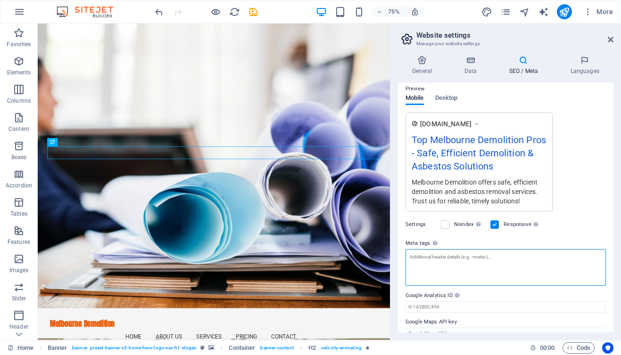
click at [450, 252] on textarea "Meta tags Enter HTML code here that will be placed inside the tags of your webs…" at bounding box center [505, 267] width 200 height 37
paste textarea "<!-- Meta Title --> <title>Melbourne Demolition & Asbestos Removal | Serving [G…"
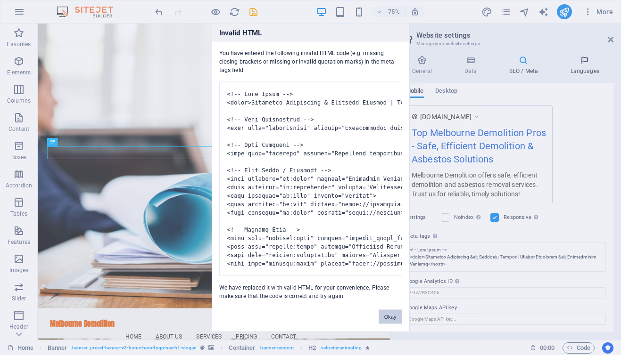
scroll to position [142, 0]
click at [586, 71] on body "Melbourne Demolition Home Favorites Elements Columns Content Boxes Accordion Ta…" at bounding box center [310, 177] width 621 height 355
drag, startPoint x: 220, startPoint y: 44, endPoint x: 254, endPoint y: 59, distance: 37.4
click at [254, 59] on div "You have entered the following invalid HTML code (e.g. missing closing brackets…" at bounding box center [310, 171] width 197 height 259
copy div "You have entered the following invalid HTML code (e.g. missing closing brackets…"
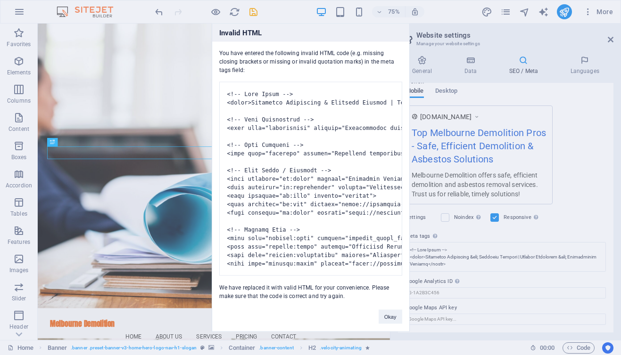
click at [327, 125] on pre at bounding box center [310, 179] width 183 height 194
click at [384, 323] on button "Okay" at bounding box center [390, 317] width 24 height 14
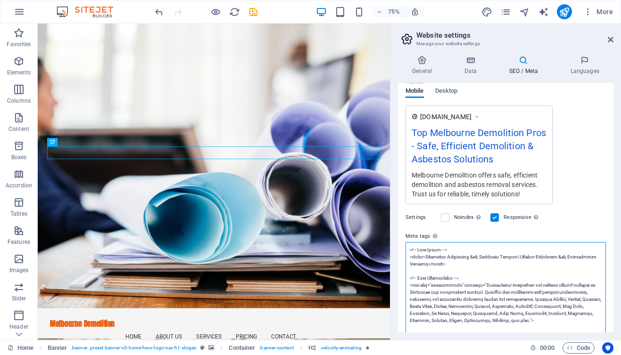
scroll to position [135, 0]
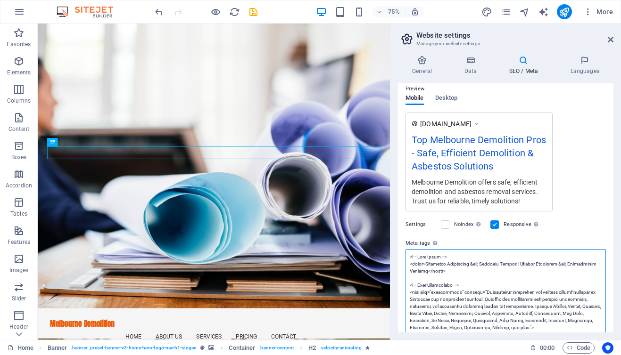
paste textarea "Asbestos Removal | Serving [GEOGRAPHIC_DATA] & Surrounding Suburbs</title> <!--…"
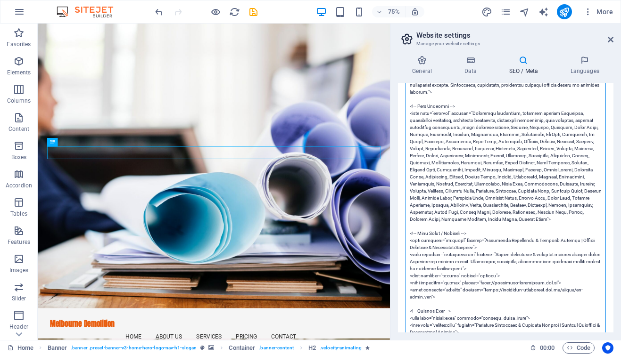
scroll to position [7, 0]
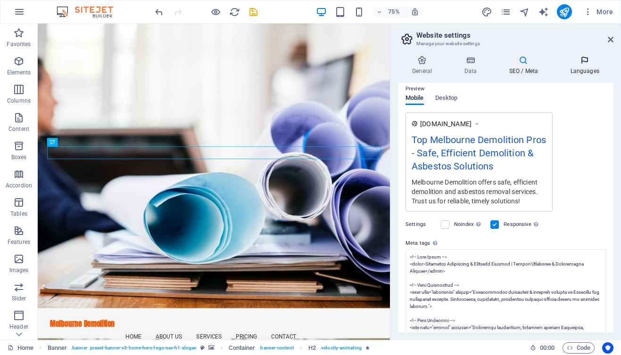
type textarea "<!-- Meta Title --> <title>Melbourne Demolition &amp; Asbestos Removal | Servin…"
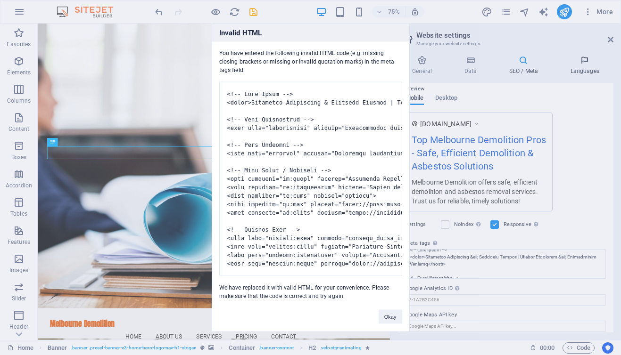
click at [574, 68] on body "Melbourne Demolition Home Favorites Elements Columns Content Boxes Accordion Ta…" at bounding box center [310, 177] width 621 height 355
drag, startPoint x: 255, startPoint y: 60, endPoint x: 201, endPoint y: 47, distance: 55.9
click at [201, 47] on div "Invalid HTML You have entered the following invalid HTML code (e.g. missing clo…" at bounding box center [310, 177] width 621 height 355
click at [219, 47] on div "You have entered the following invalid HTML code (e.g. missing closing brackets…" at bounding box center [310, 171] width 197 height 259
drag, startPoint x: 219, startPoint y: 43, endPoint x: 247, endPoint y: 67, distance: 37.1
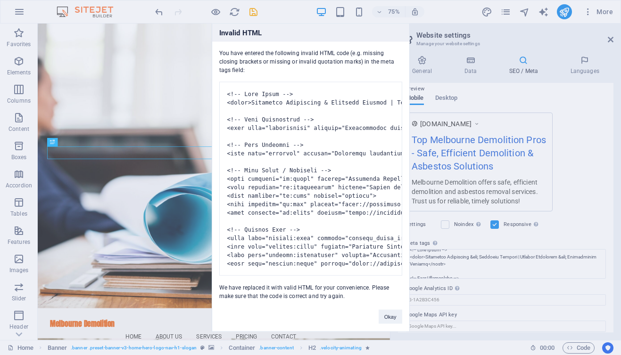
click at [247, 67] on div "You have entered the following invalid HTML code (e.g. missing closing brackets…" at bounding box center [310, 171] width 197 height 259
click at [389, 324] on button "Okay" at bounding box center [390, 317] width 24 height 14
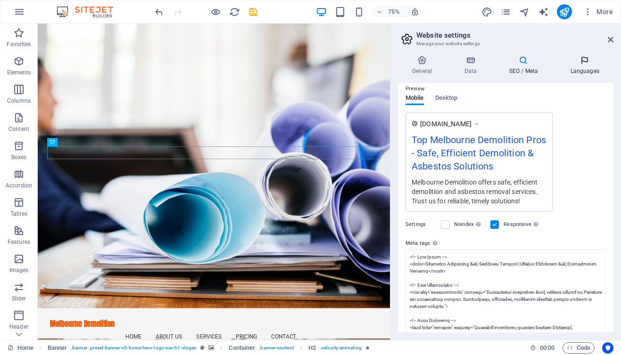
click at [579, 69] on h4 "Languages" at bounding box center [584, 66] width 57 height 20
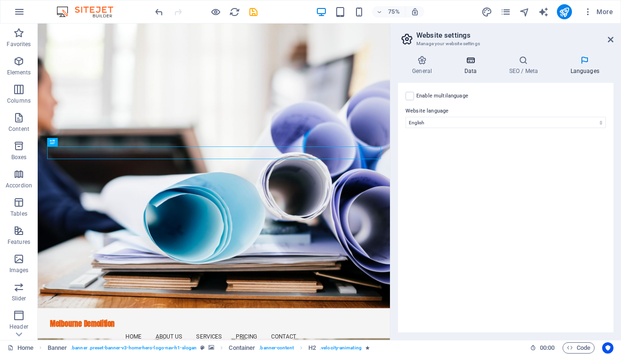
click at [469, 67] on h4 "Data" at bounding box center [472, 66] width 45 height 20
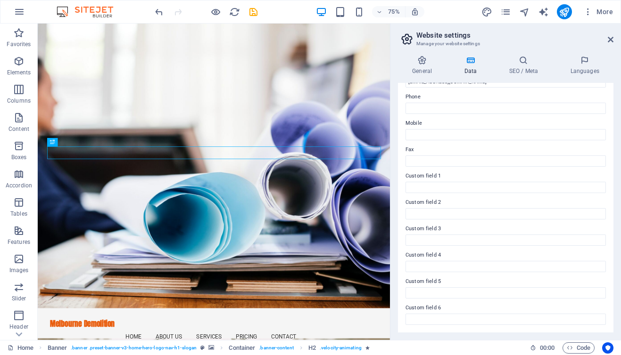
scroll to position [203, 0]
click at [518, 60] on icon at bounding box center [522, 60] width 57 height 9
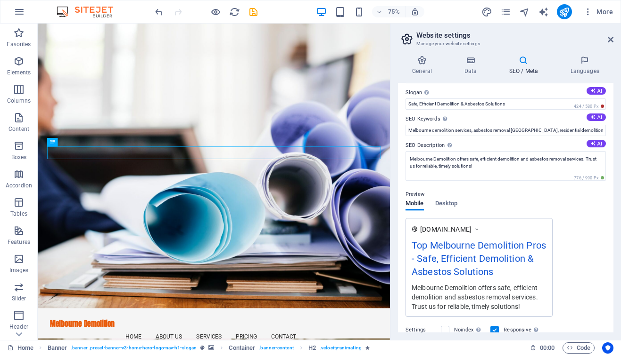
scroll to position [0, 0]
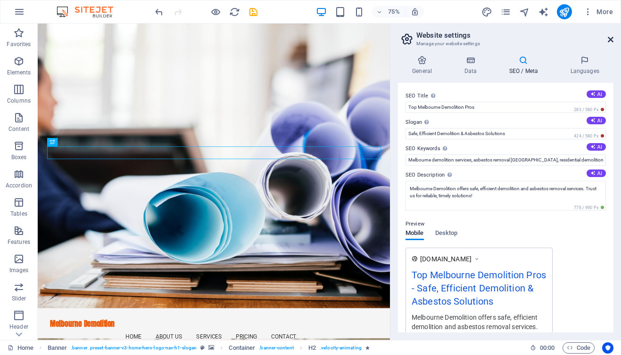
click at [609, 36] on icon at bounding box center [610, 40] width 6 height 8
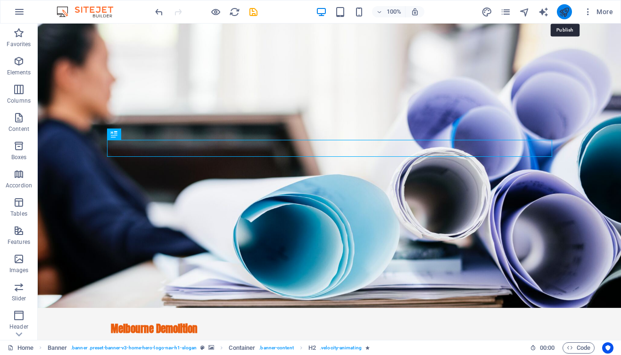
click at [565, 9] on icon "publish" at bounding box center [563, 12] width 11 height 11
